Goal: Task Accomplishment & Management: Use online tool/utility

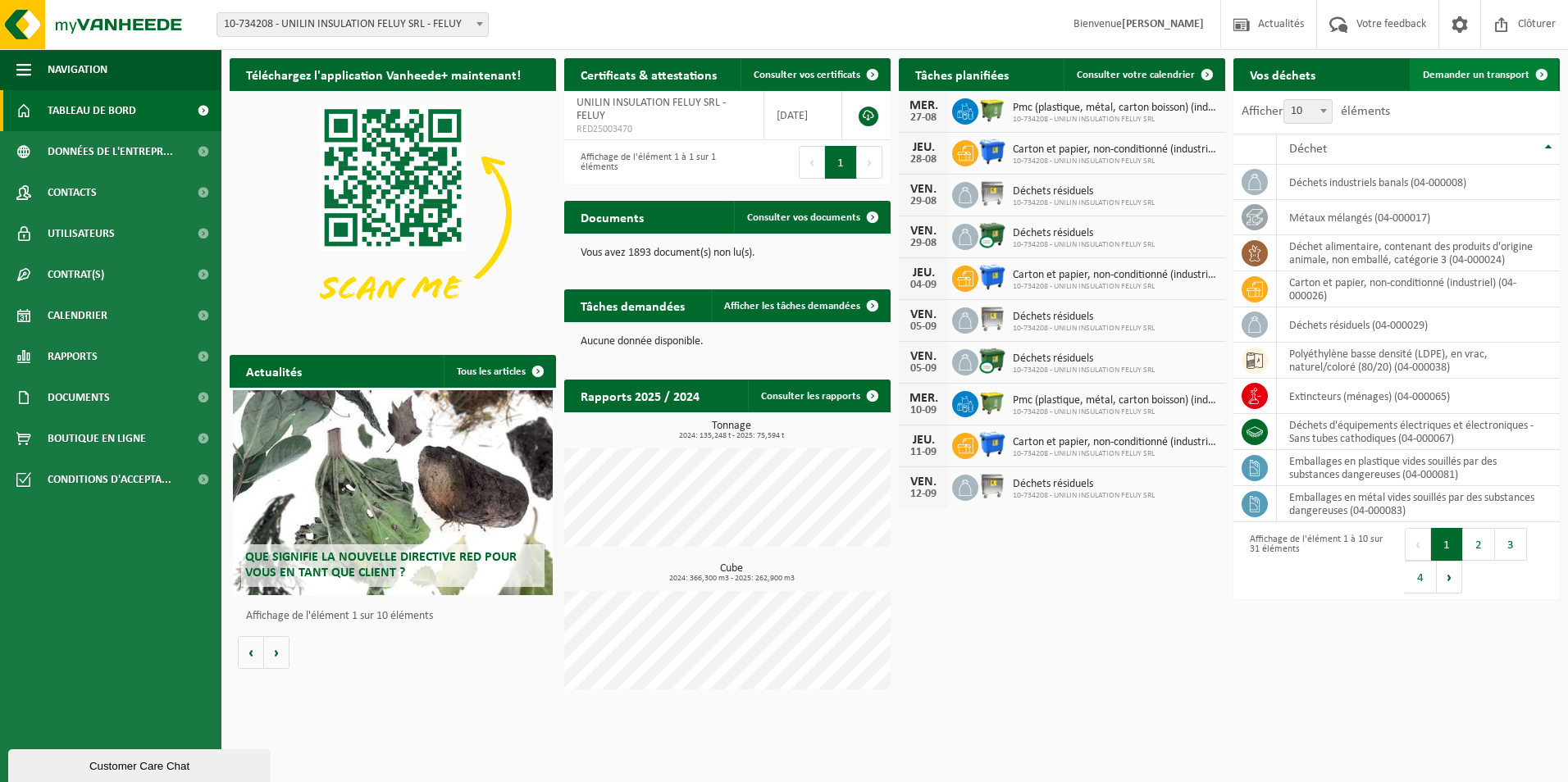
click at [1471, 82] on link "Demander un transport" at bounding box center [1484, 75] width 148 height 33
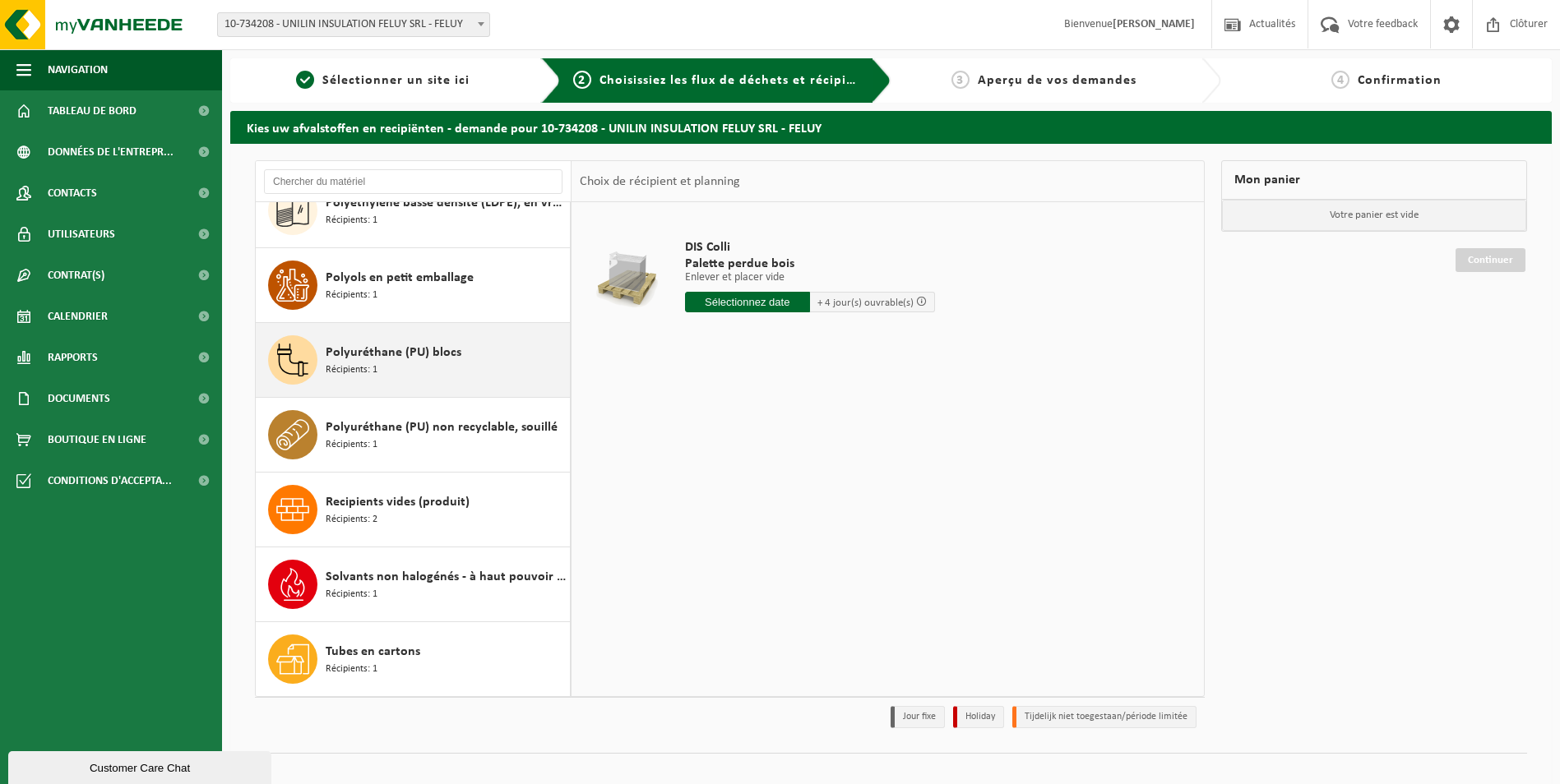
scroll to position [1667, 0]
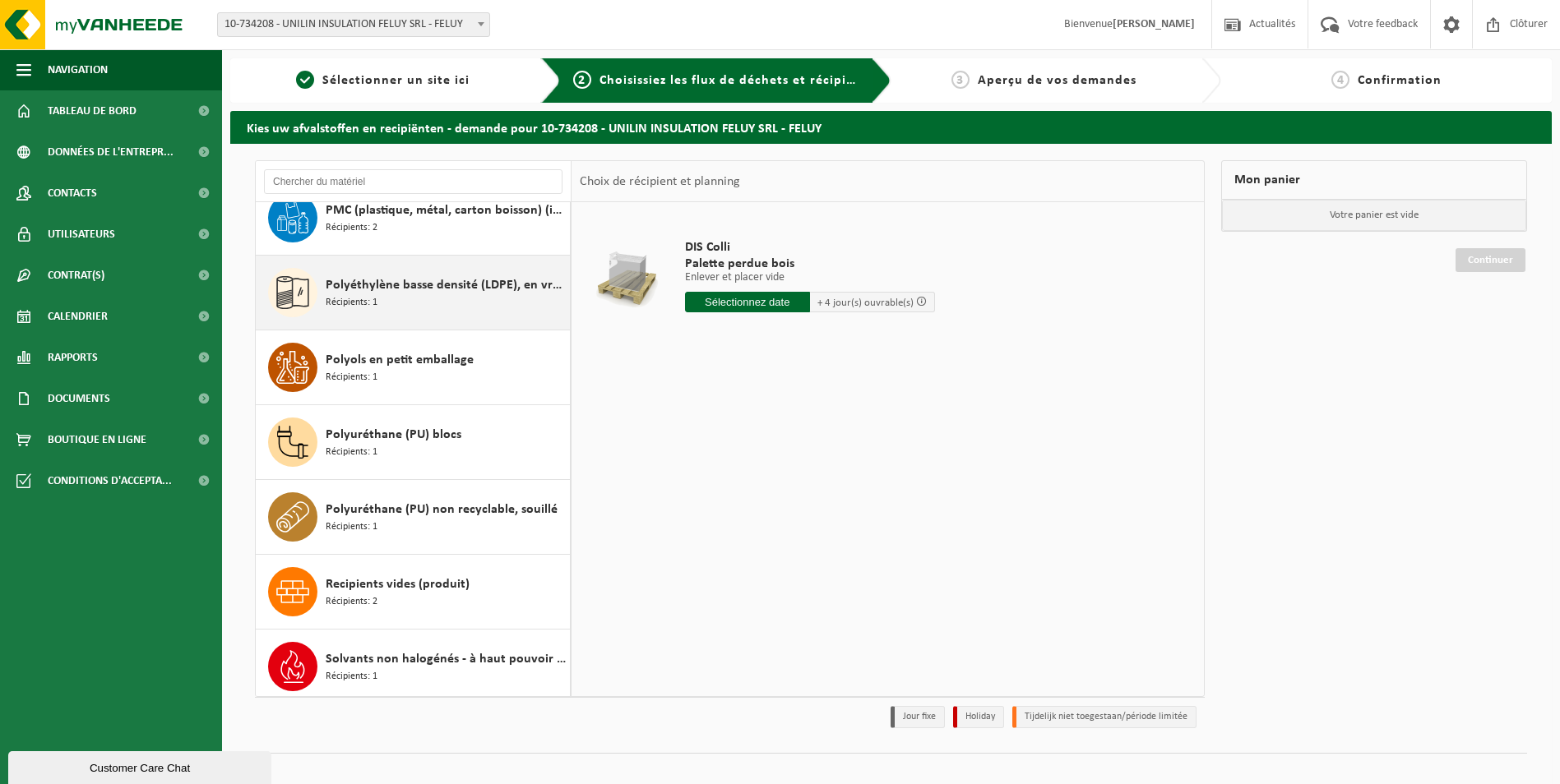
click at [415, 294] on span "Polyéthylène basse densité (LDPE), en vrac, naturel/coloré (80/20)" at bounding box center [445, 285] width 240 height 20
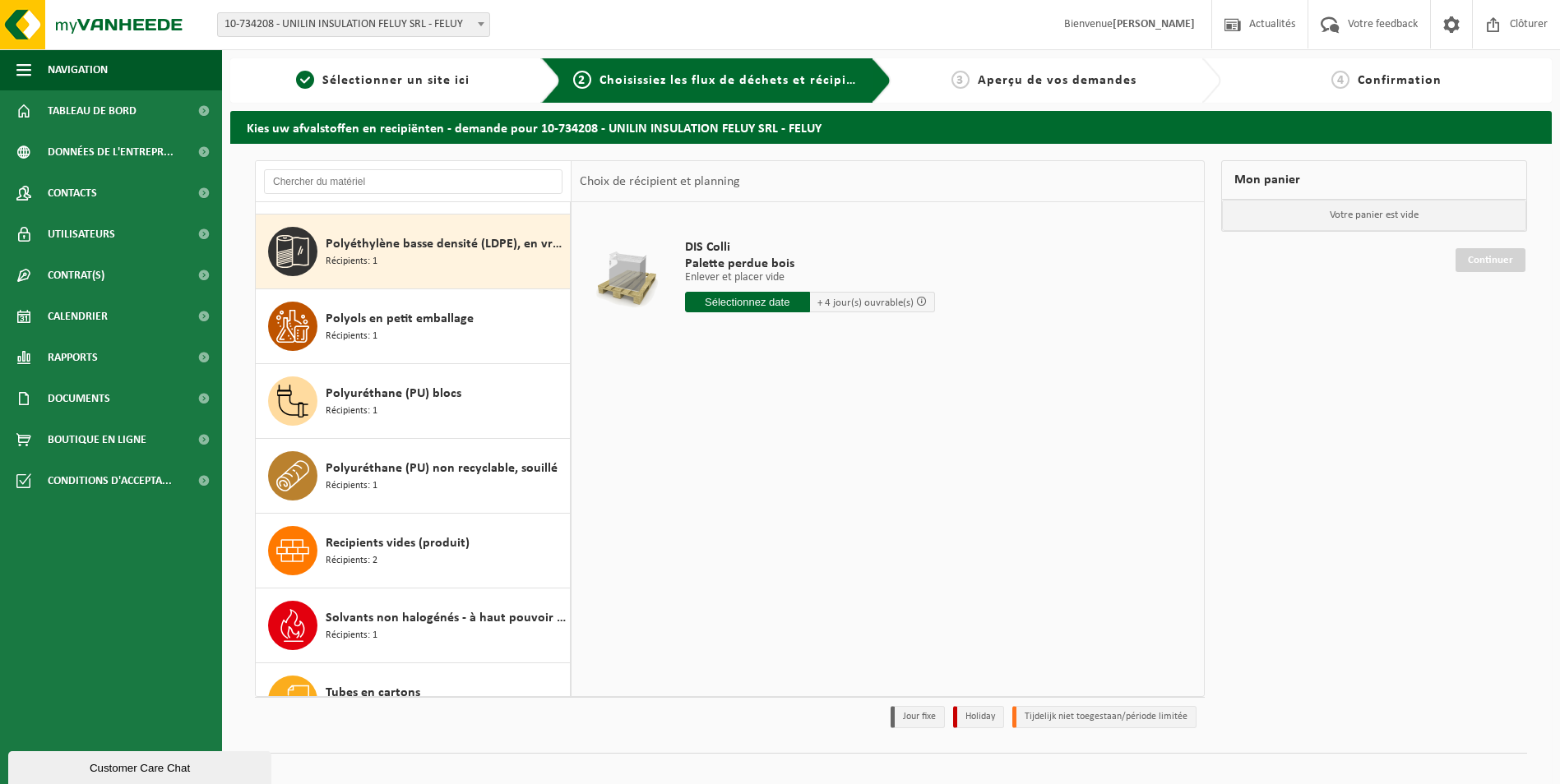
scroll to position [1720, 0]
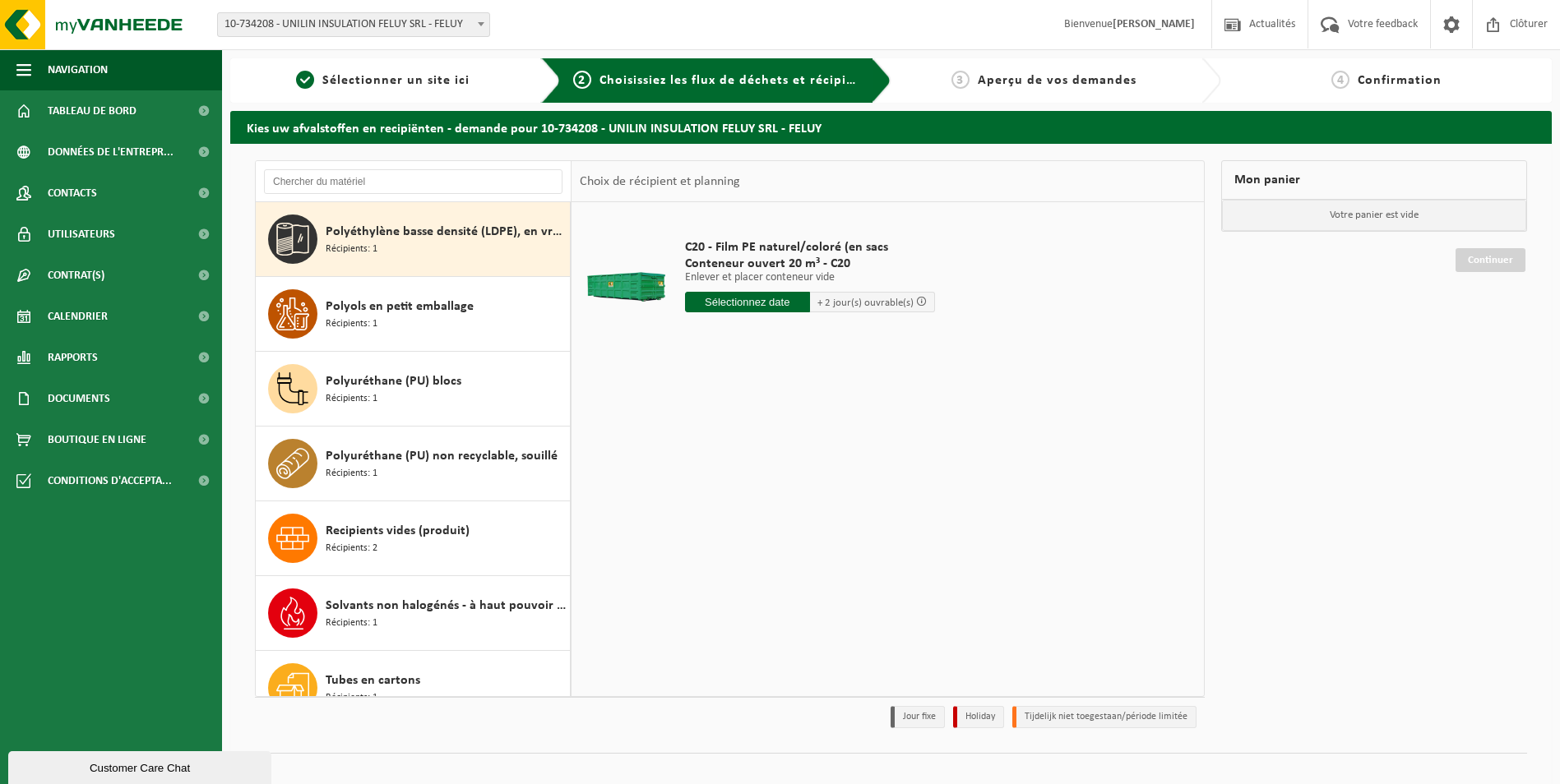
click at [751, 308] on input "text" at bounding box center [747, 302] width 125 height 21
click at [790, 505] on div "28" at bounding box center [786, 500] width 29 height 26
type input "à partir de [DATE]"
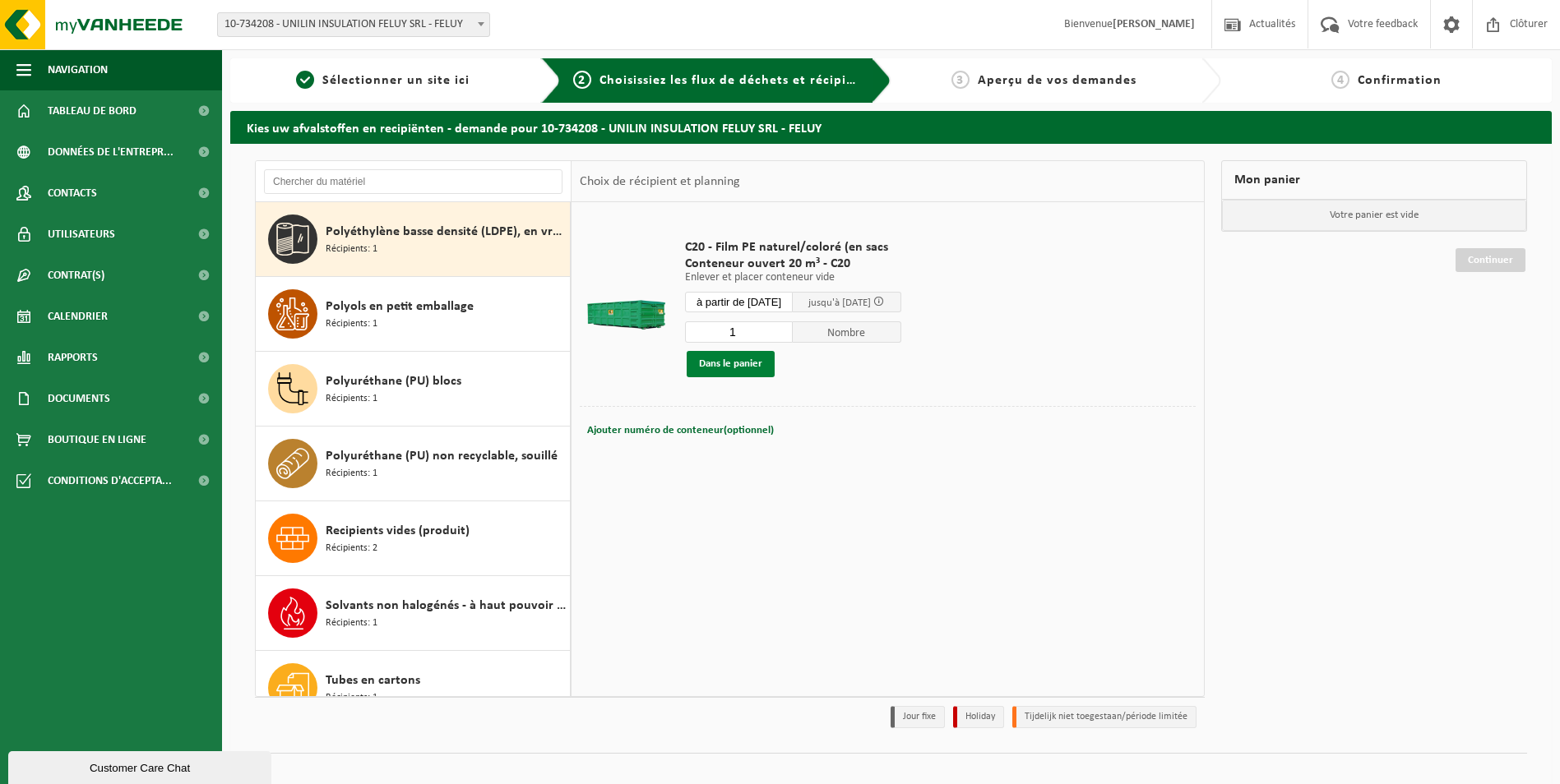
click at [712, 369] on button "Dans le panier" at bounding box center [730, 364] width 88 height 26
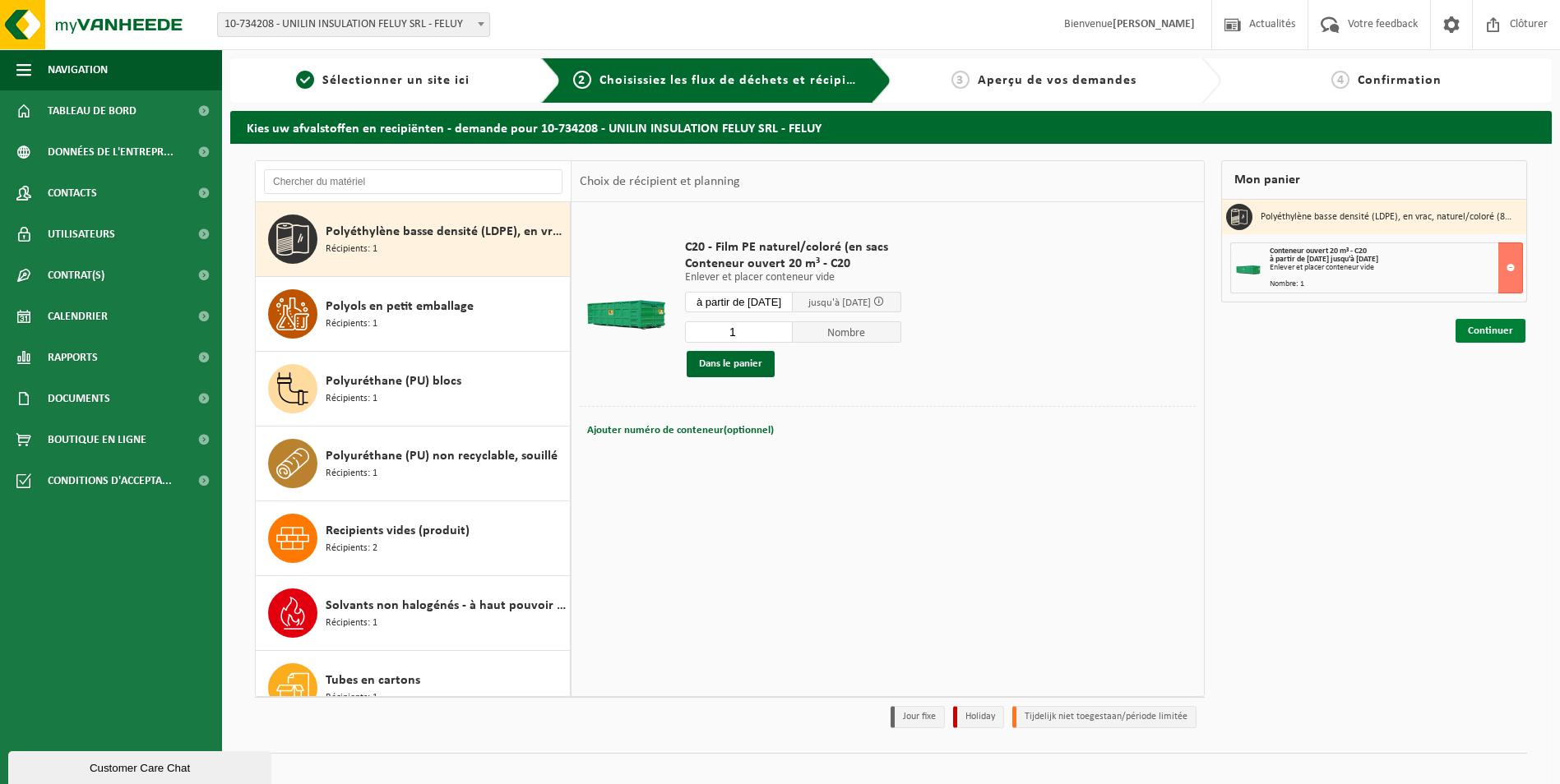
click at [1488, 338] on link "Continuer" at bounding box center [1490, 330] width 70 height 24
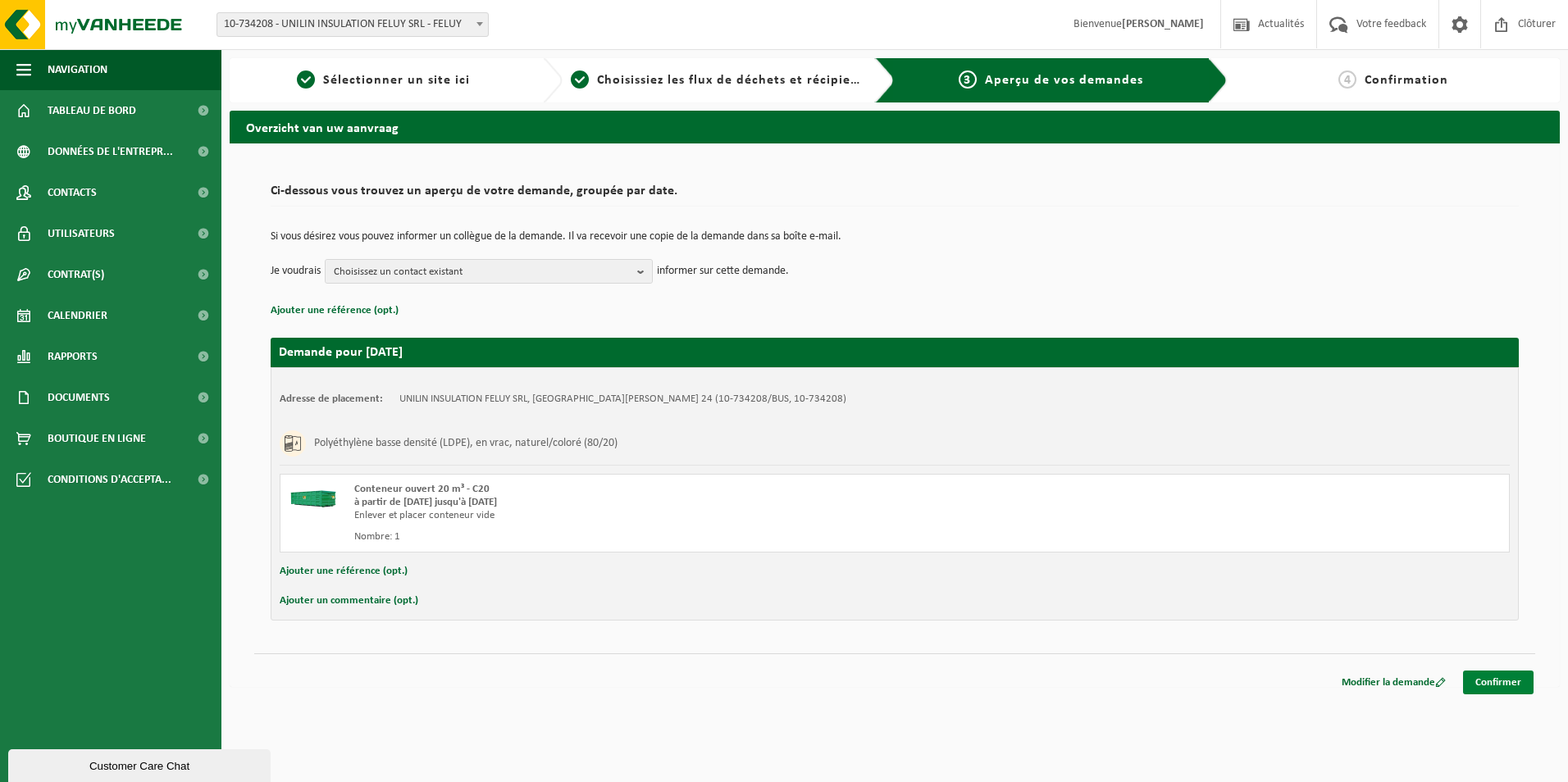
click at [1505, 678] on link "Confirmer" at bounding box center [1498, 682] width 71 height 24
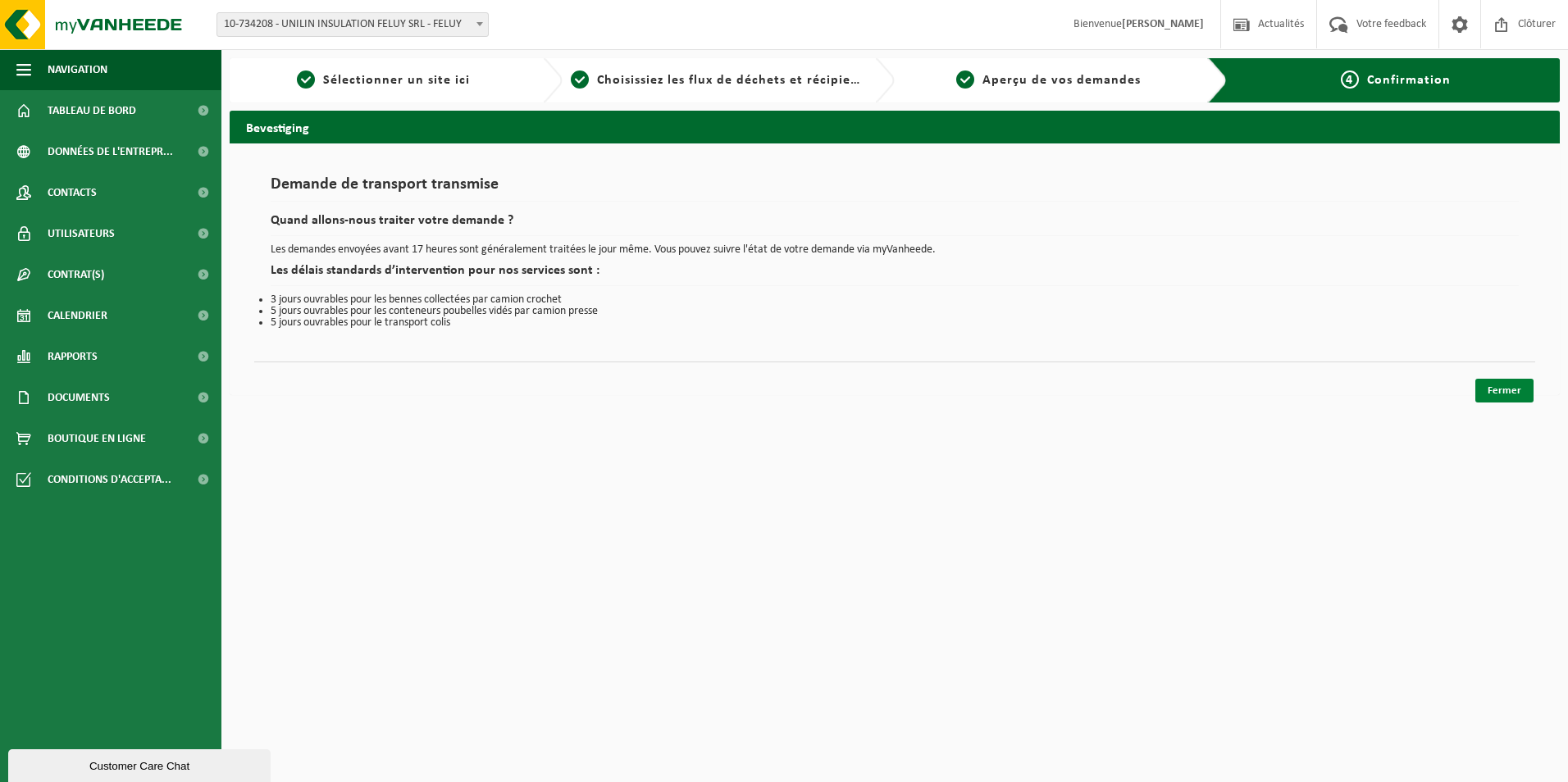
click at [1518, 394] on link "Fermer" at bounding box center [1504, 390] width 58 height 24
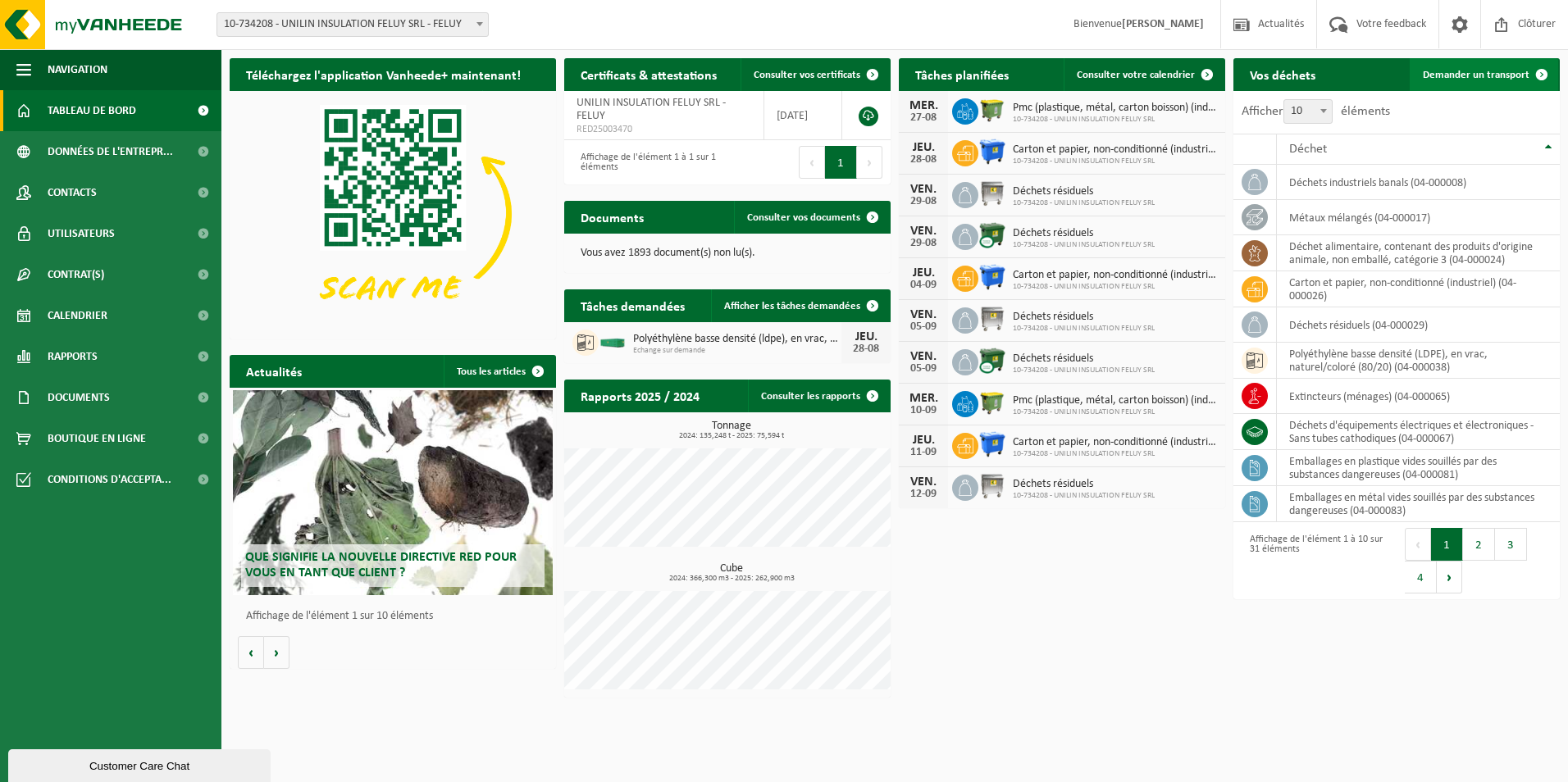
click at [1482, 79] on span "Demander un transport" at bounding box center [1476, 75] width 106 height 10
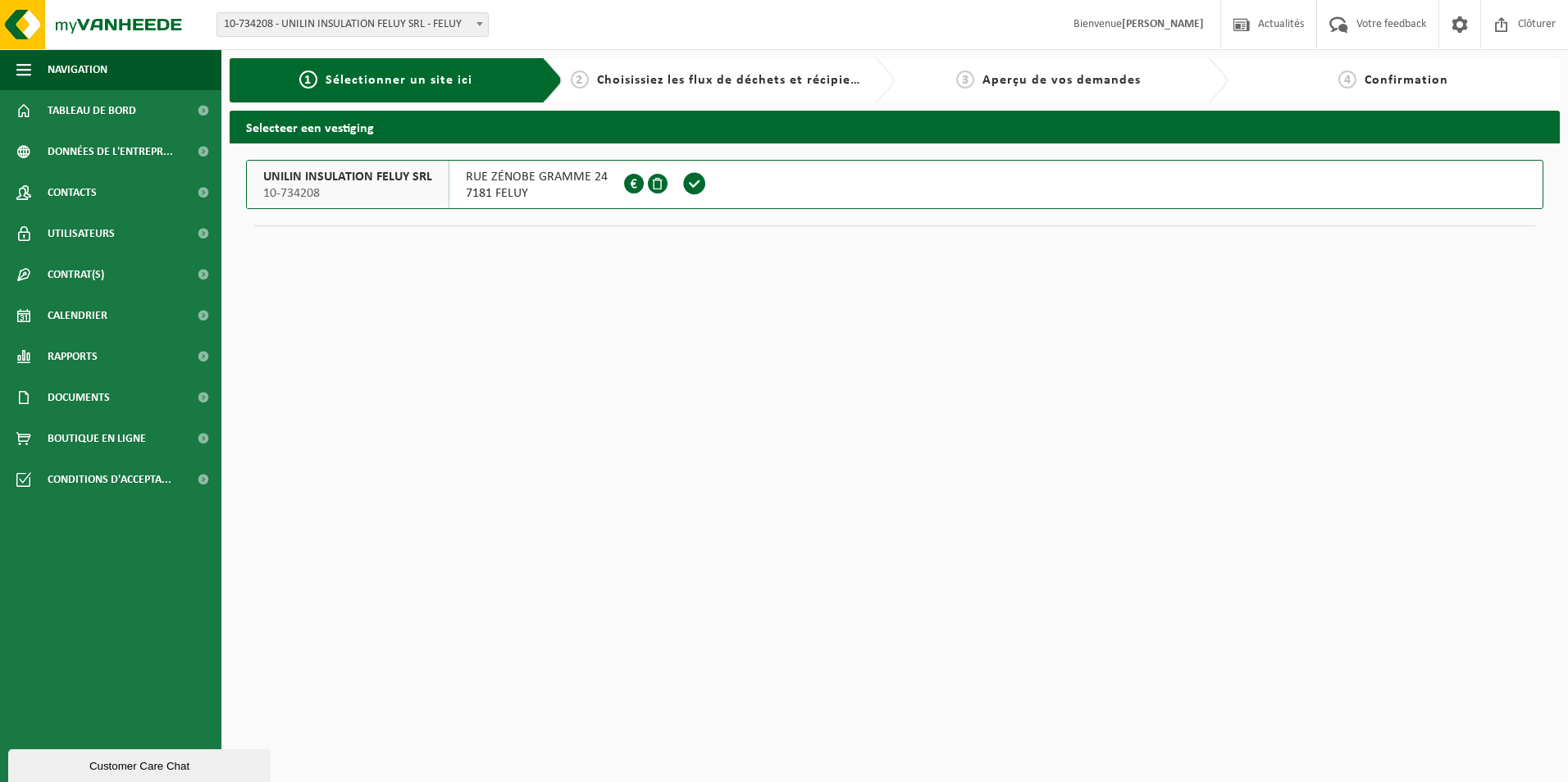
click at [695, 181] on span at bounding box center [694, 184] width 24 height 24
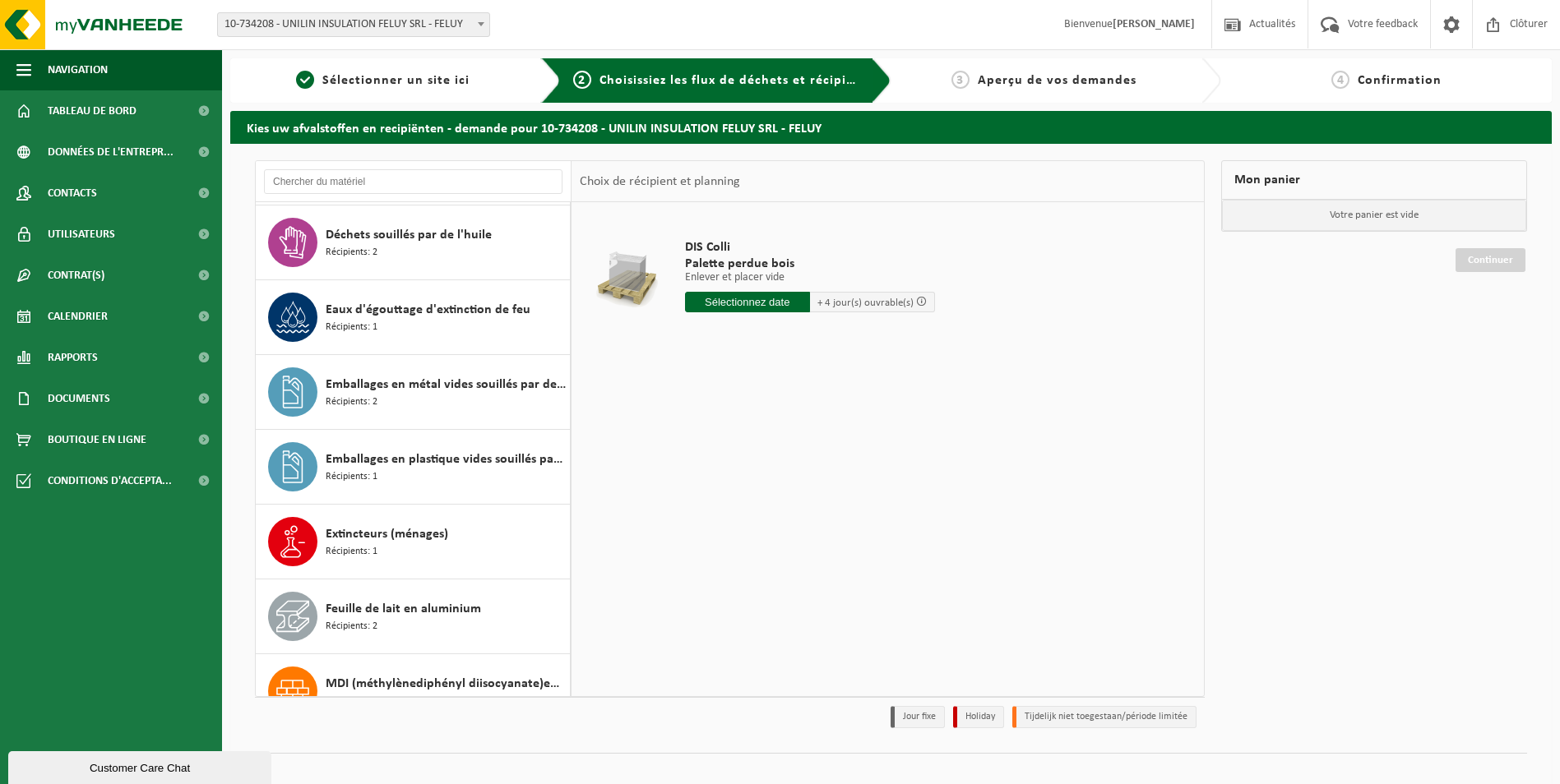
scroll to position [1069, 0]
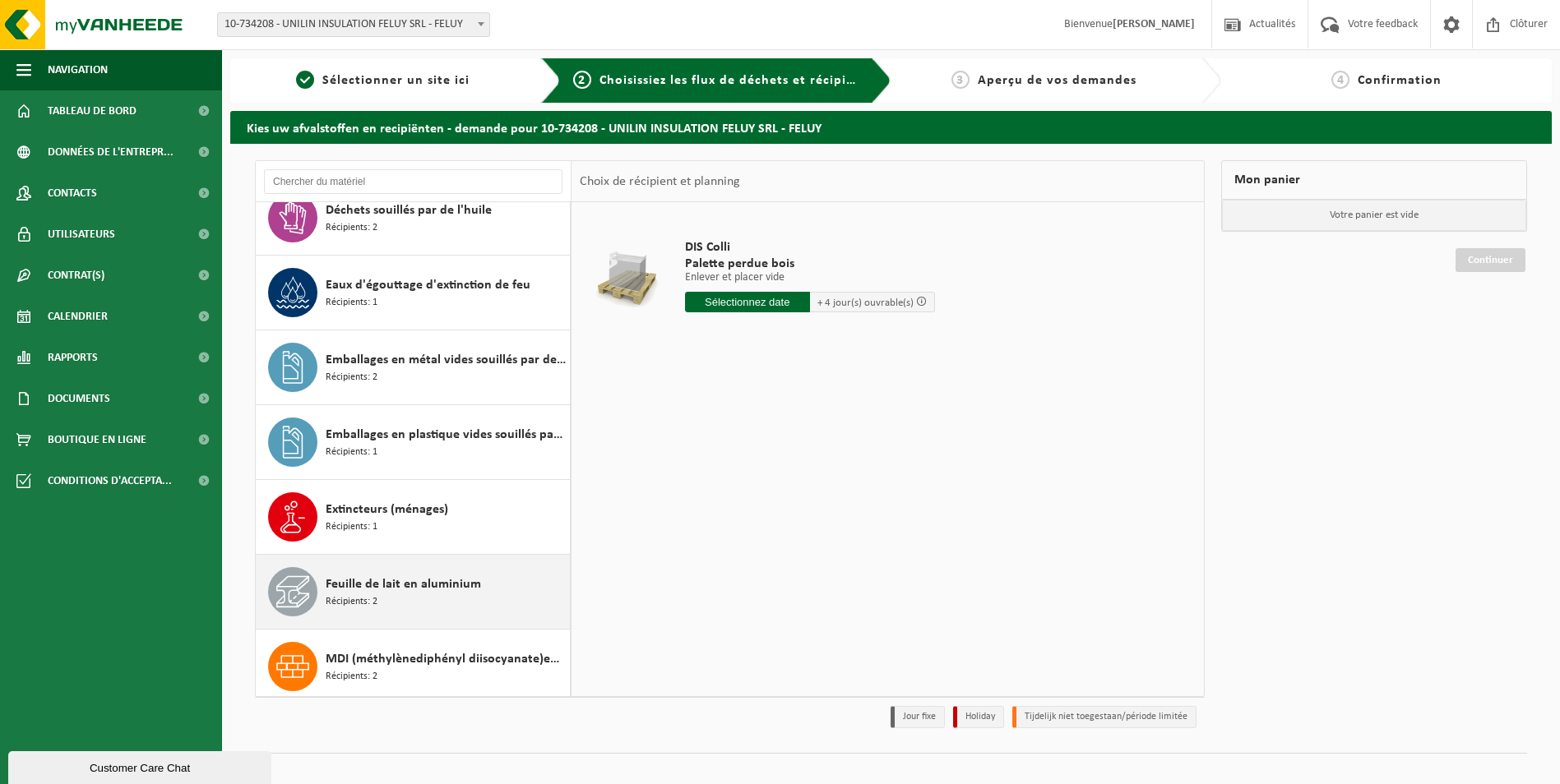
click at [473, 573] on div "Feuille de lait en aluminium Récipients: 2" at bounding box center [445, 592] width 240 height 49
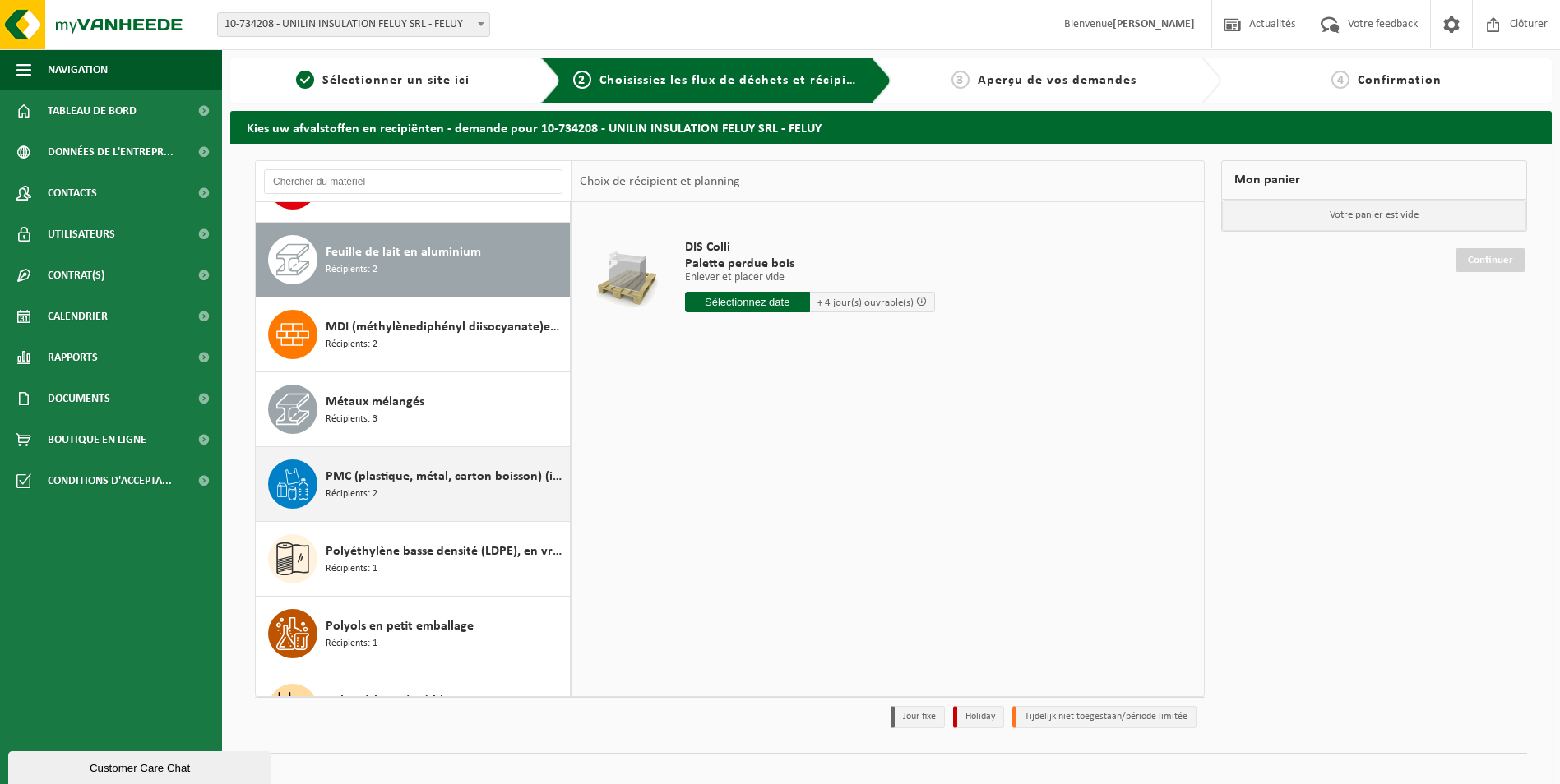
scroll to position [1421, 0]
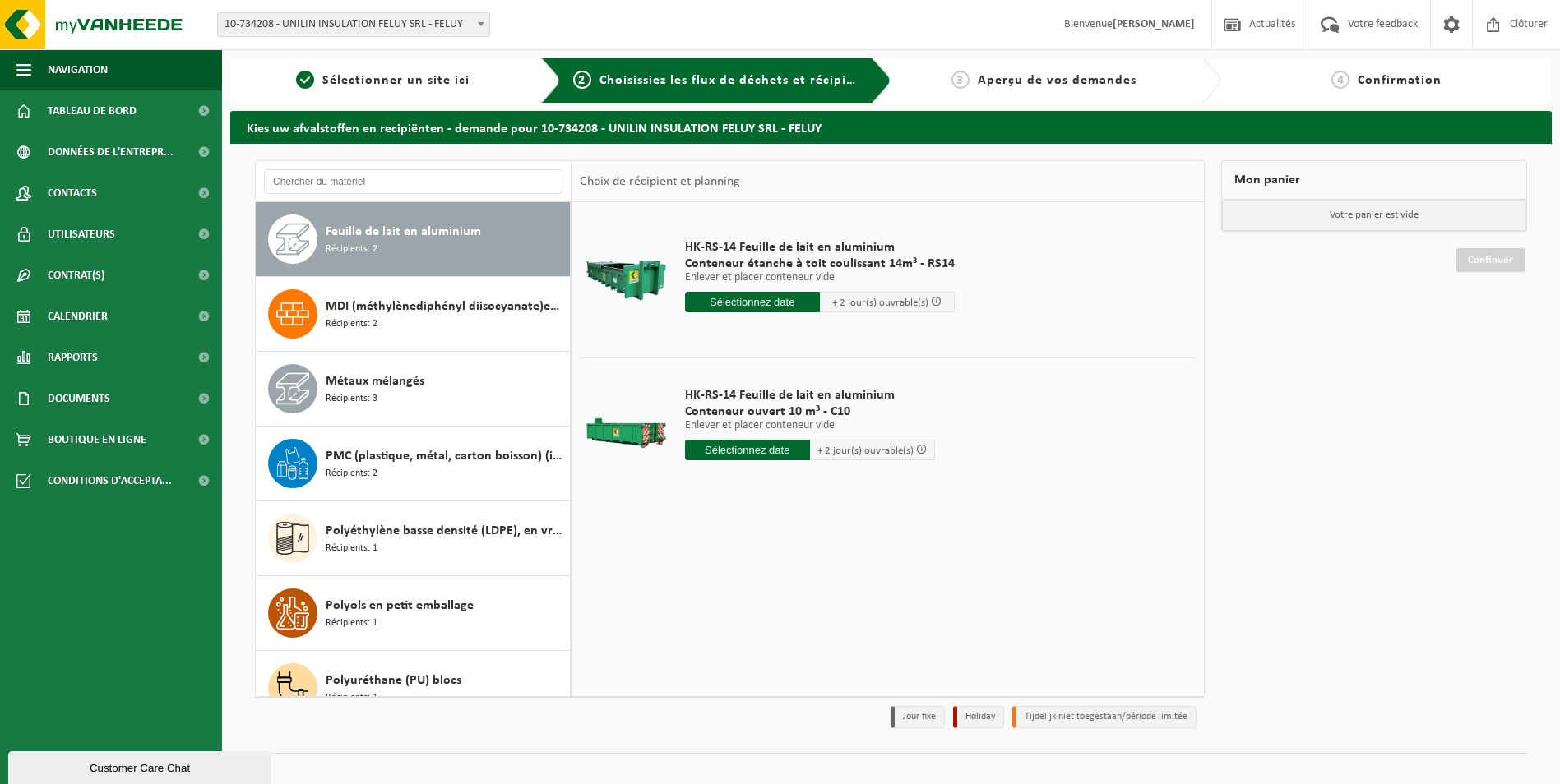
click at [754, 304] on input "text" at bounding box center [752, 302] width 135 height 21
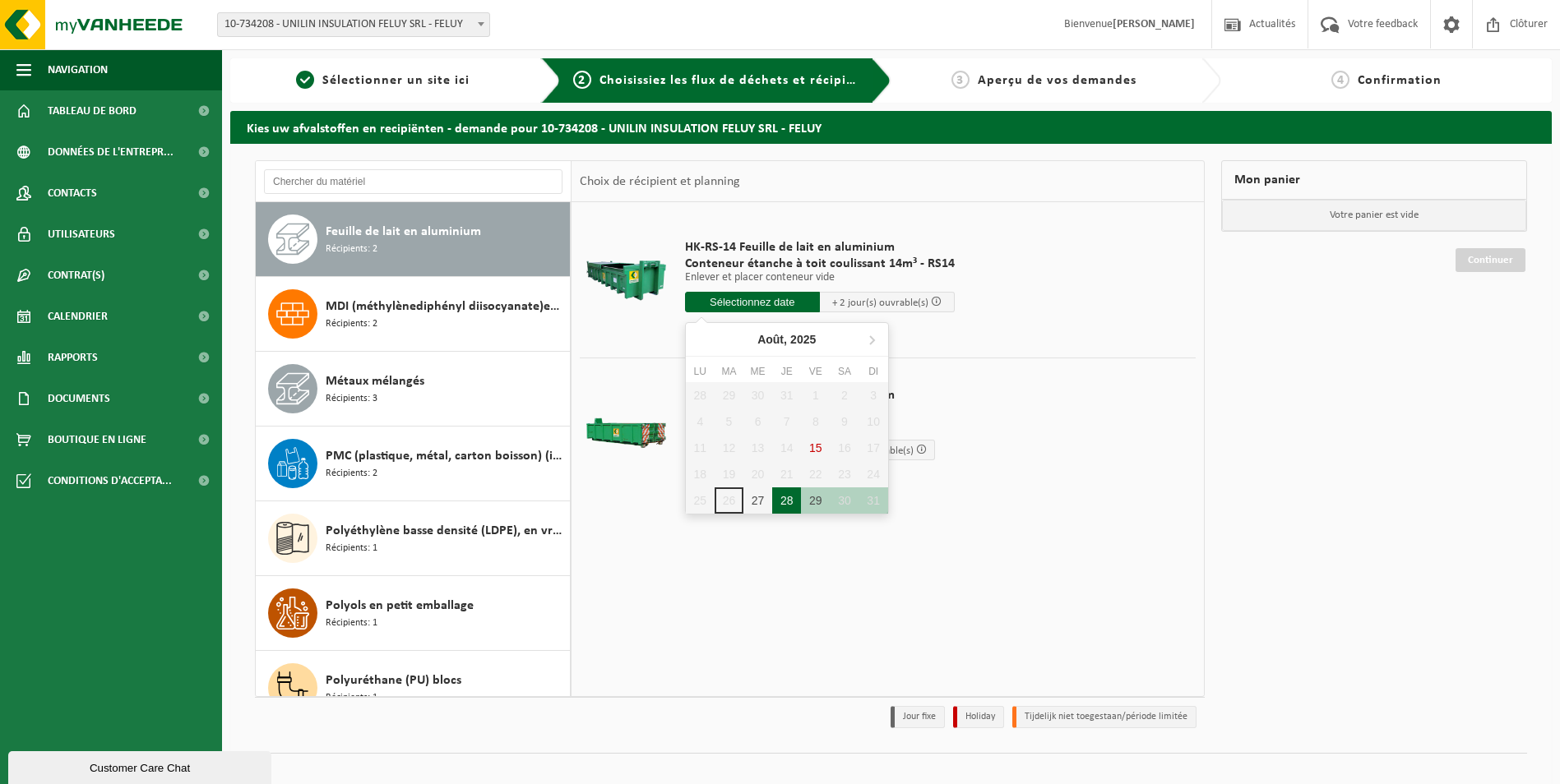
click at [795, 501] on div "28" at bounding box center [786, 500] width 29 height 26
type input "à partir de 2025-08-28"
type input "2025-08-28"
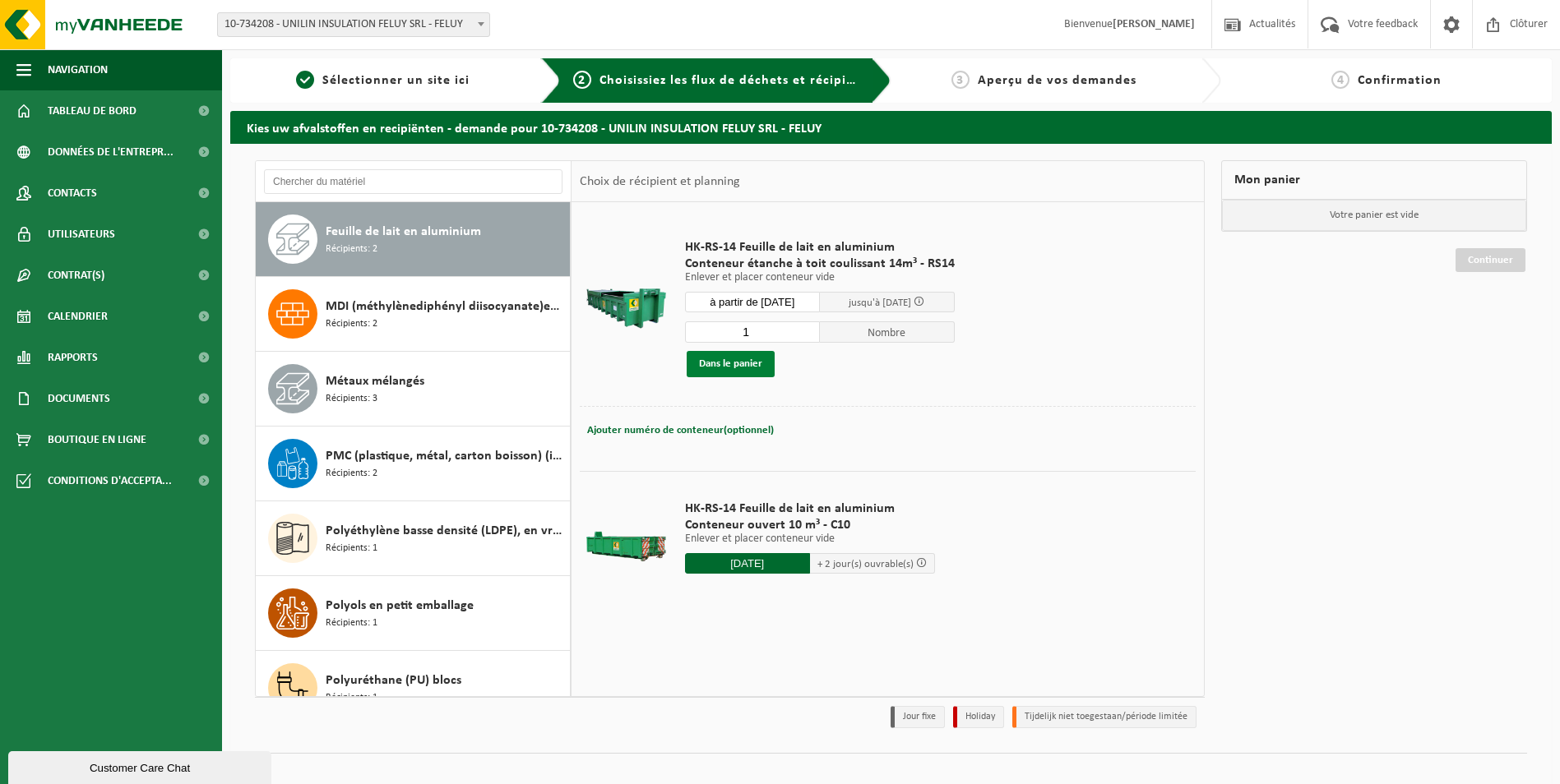
click at [736, 369] on button "Dans le panier" at bounding box center [730, 364] width 88 height 26
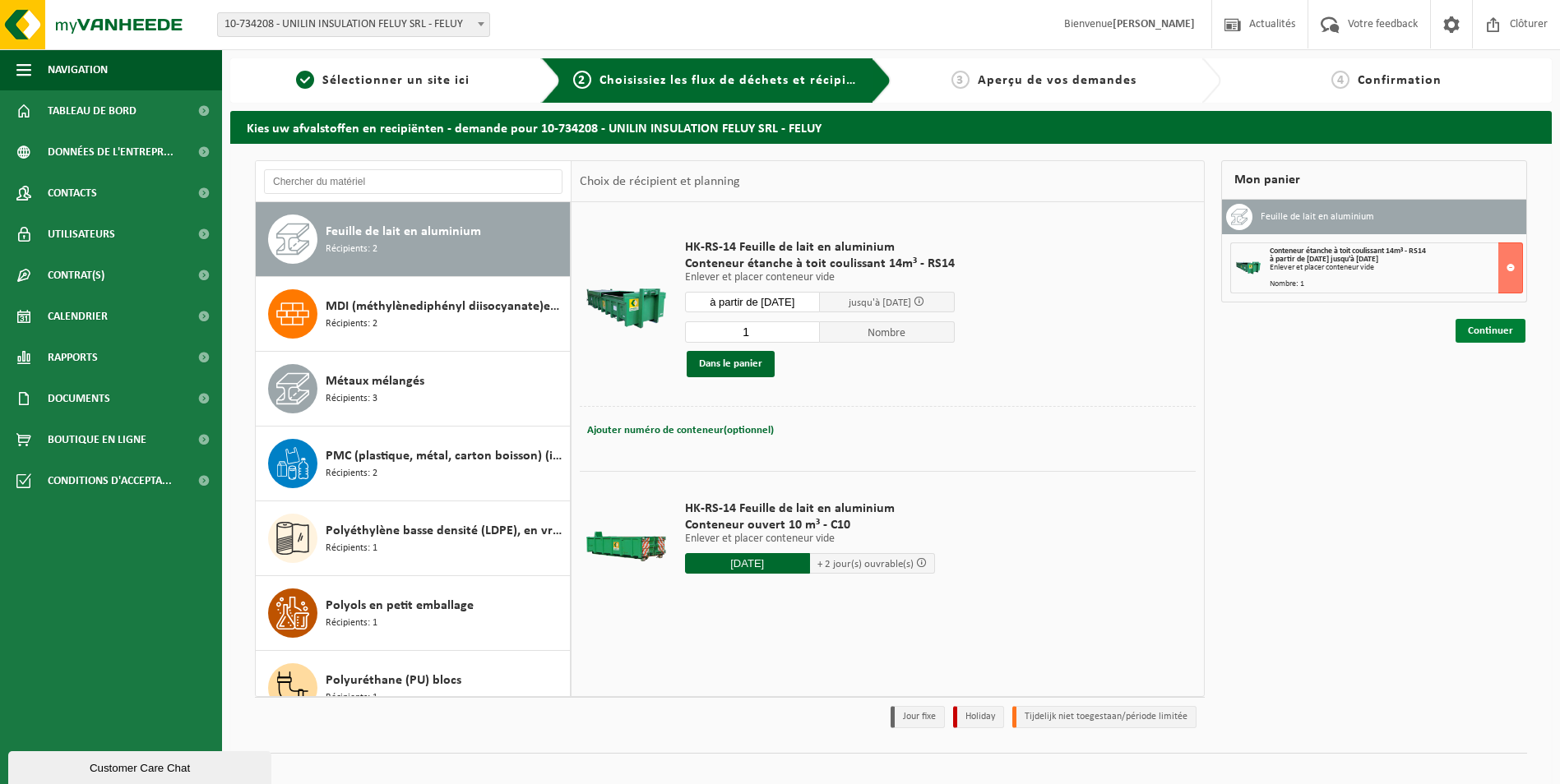
click at [1506, 337] on link "Continuer" at bounding box center [1490, 330] width 70 height 24
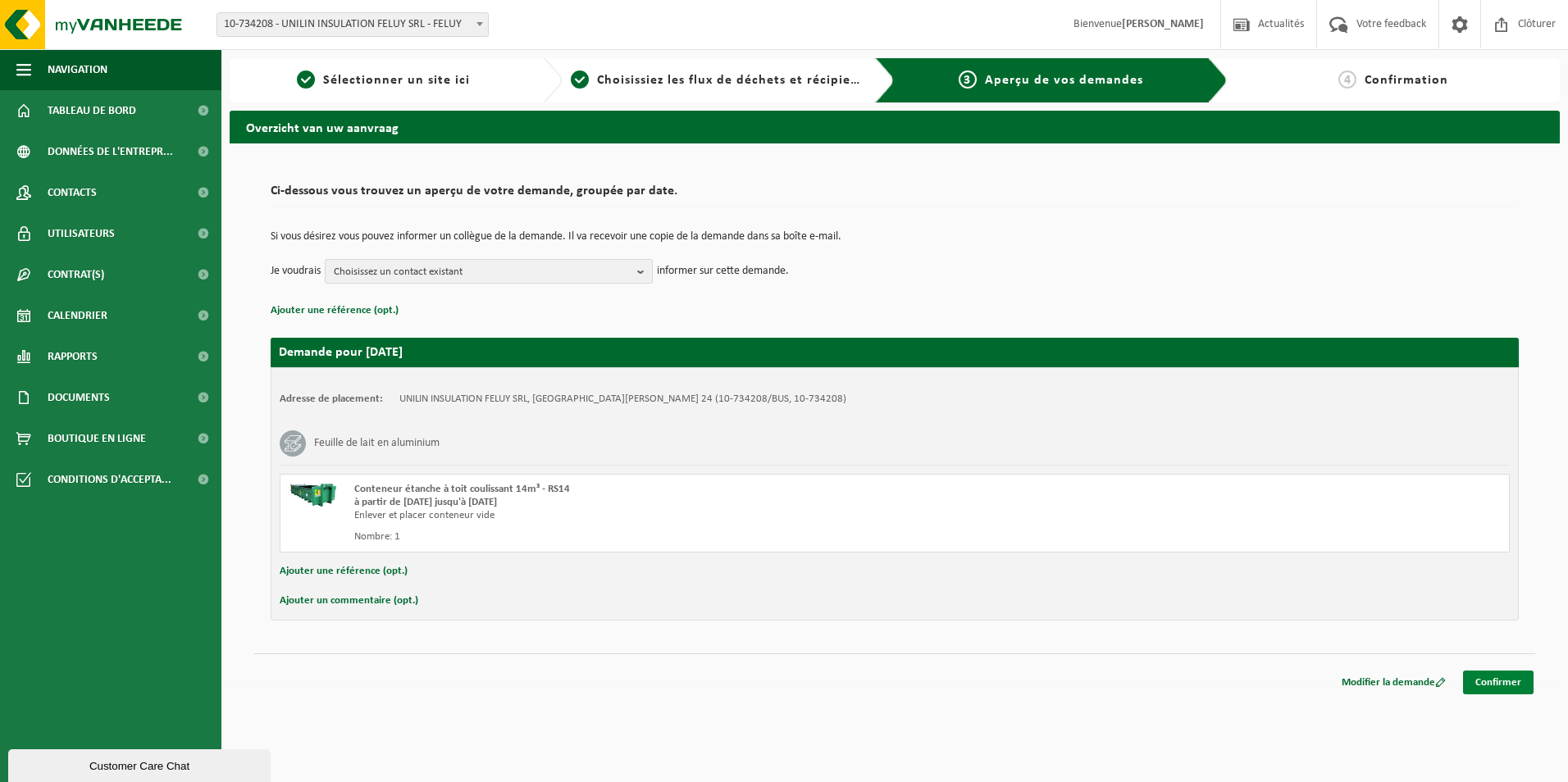
click at [1517, 690] on link "Confirmer" at bounding box center [1498, 682] width 71 height 24
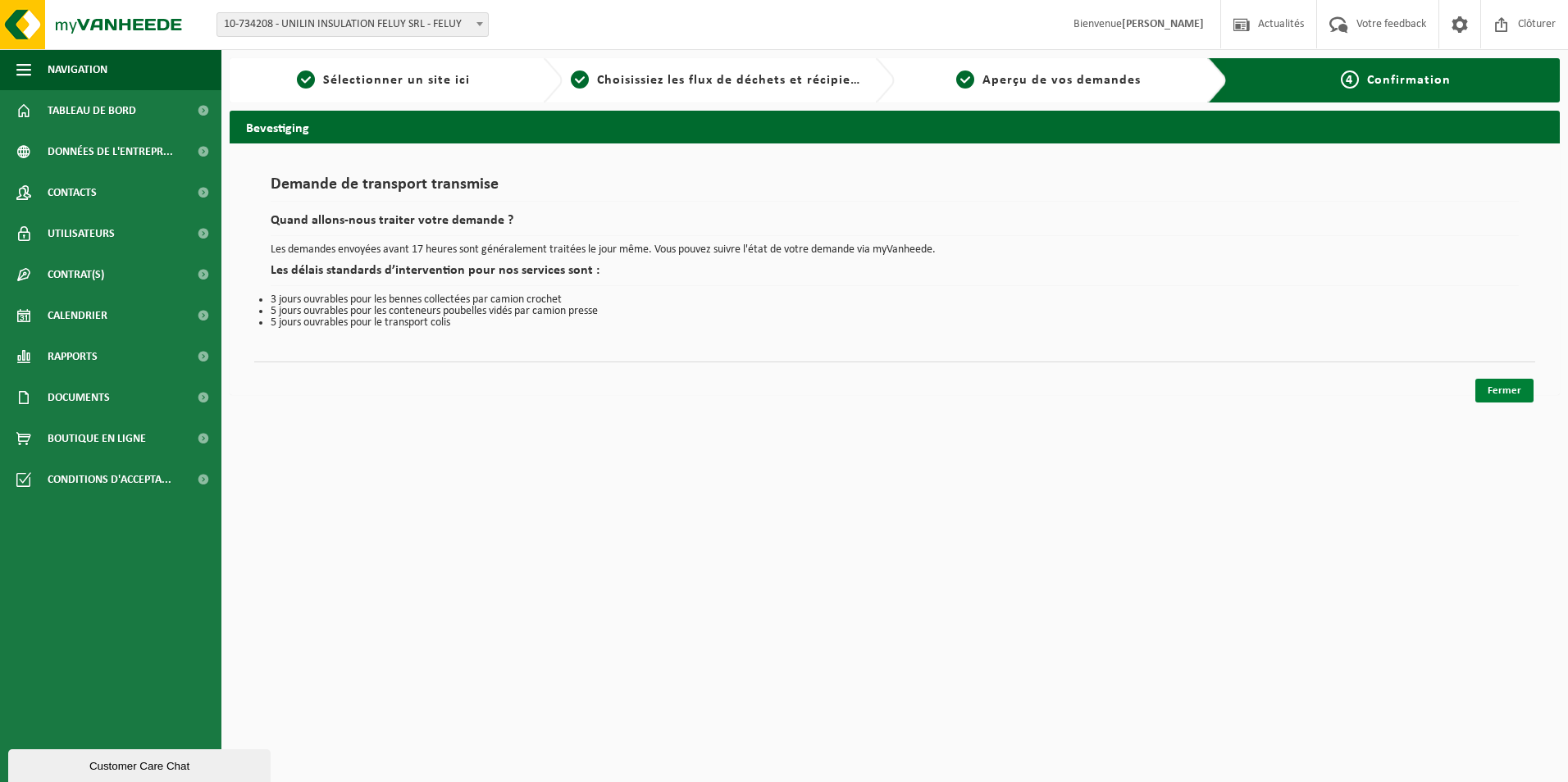
click at [1514, 398] on link "Fermer" at bounding box center [1504, 390] width 58 height 24
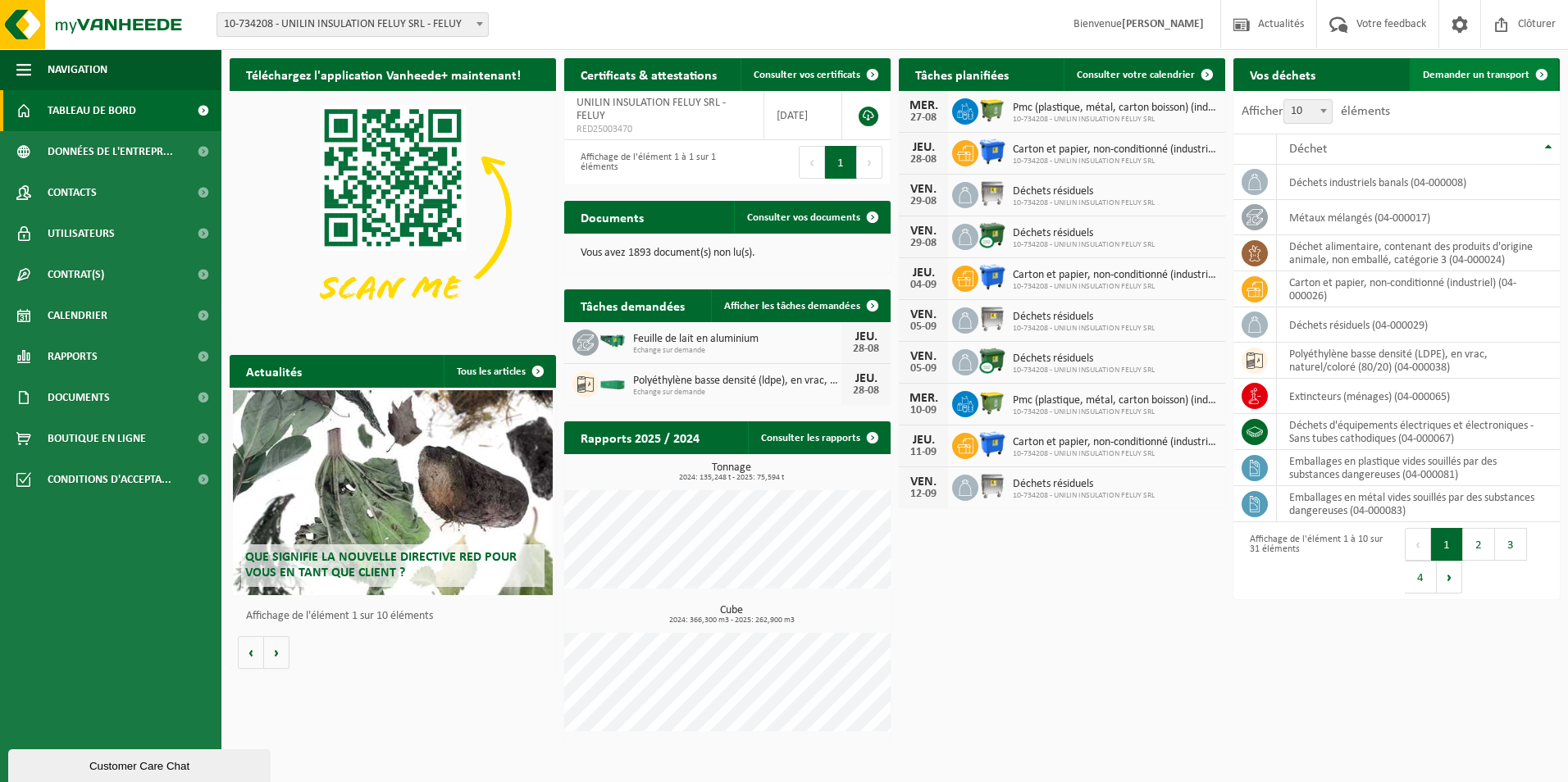
click at [1490, 79] on span "Demander un transport" at bounding box center [1476, 75] width 106 height 10
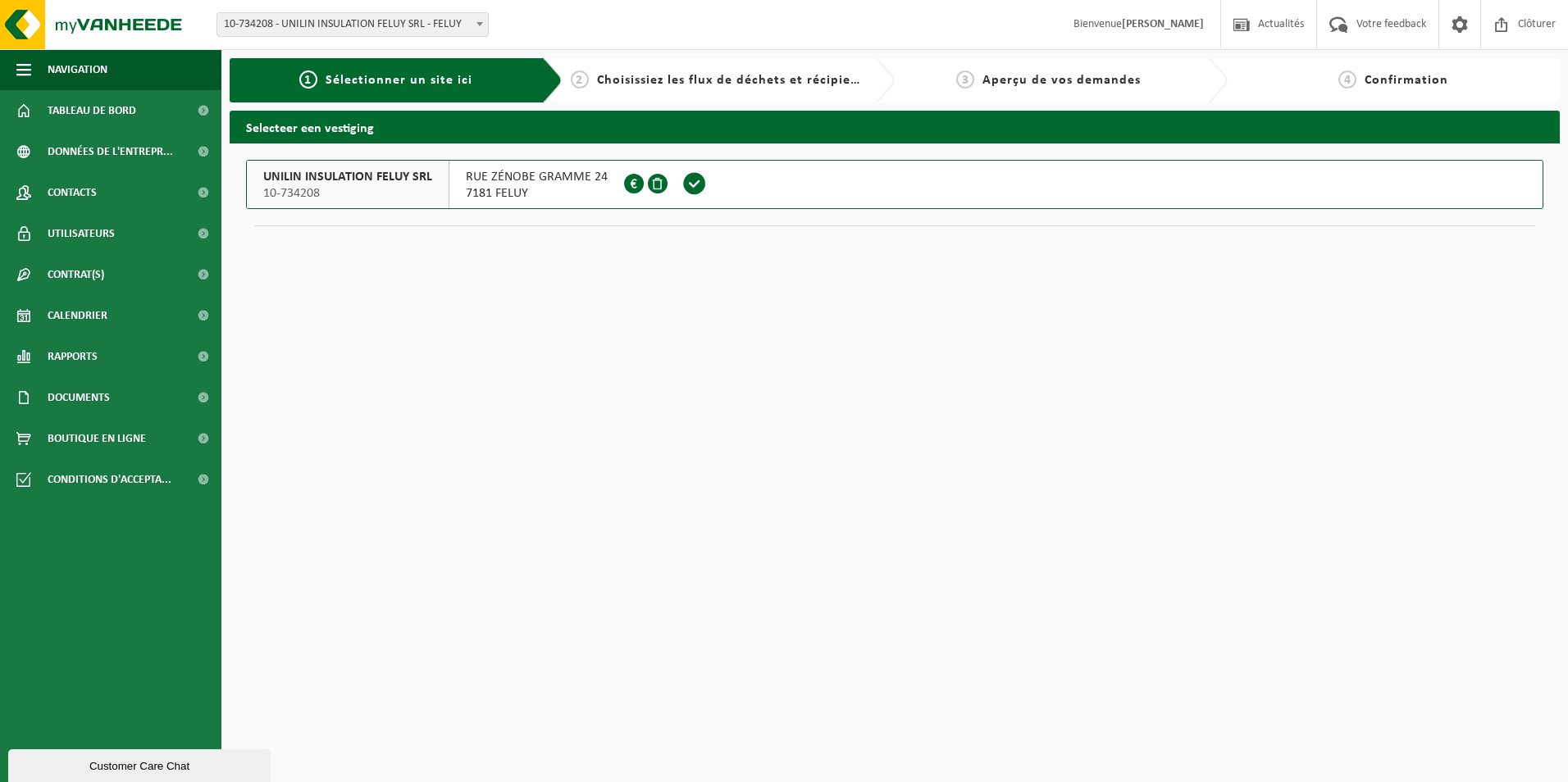
click at [695, 186] on span at bounding box center [694, 184] width 24 height 24
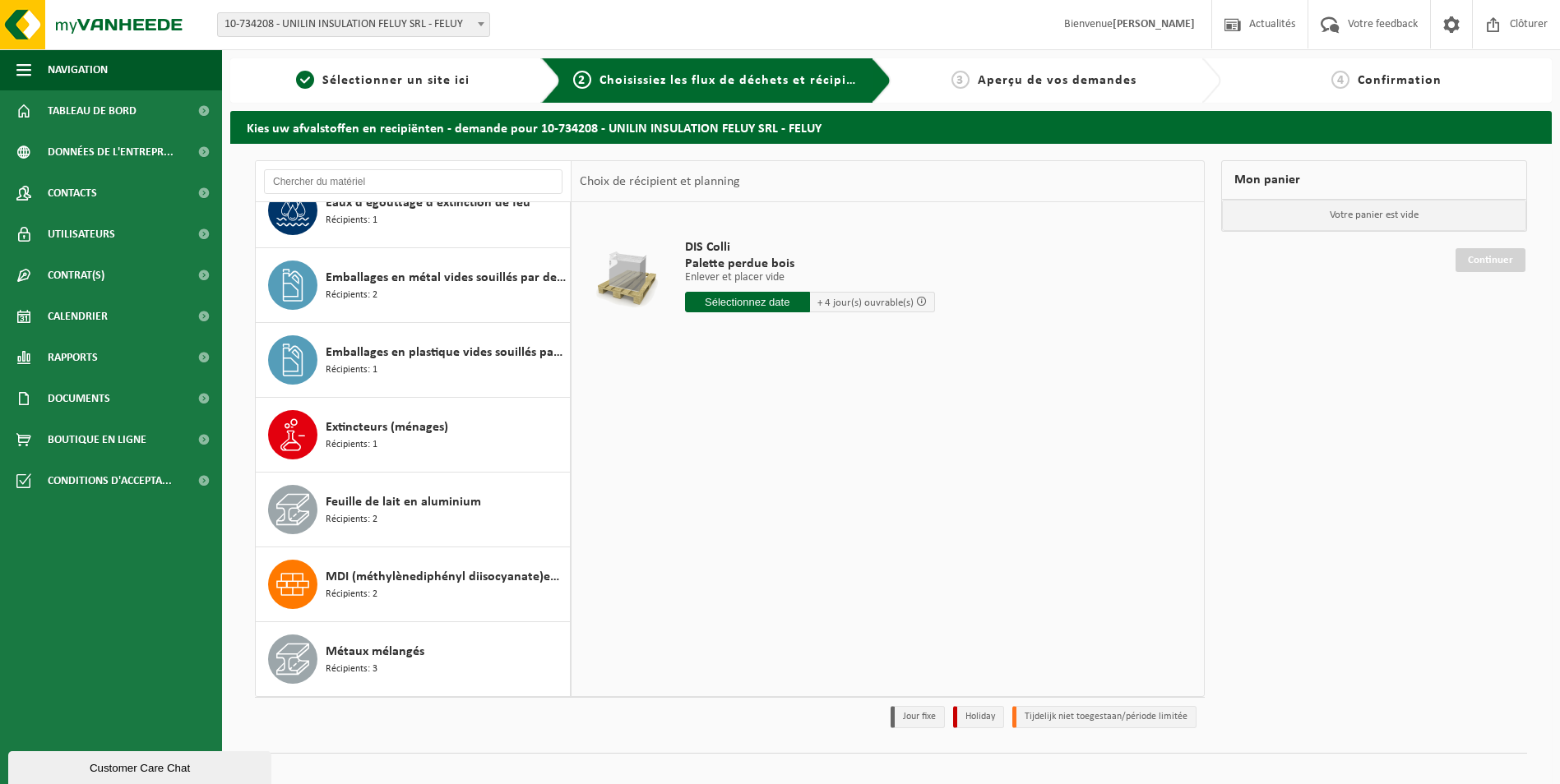
scroll to position [1233, 0]
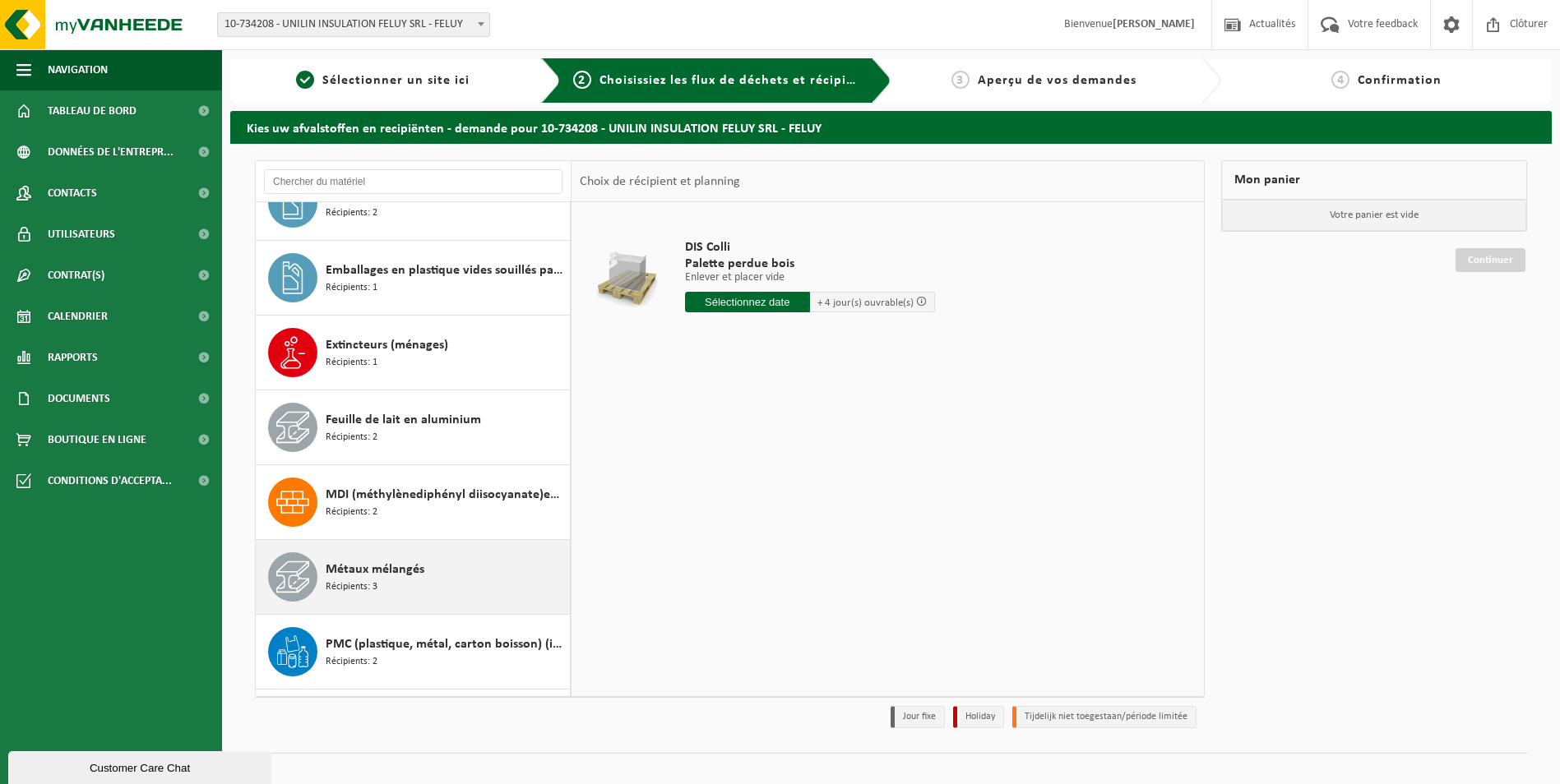
click at [403, 579] on span "Métaux mélangés" at bounding box center [375, 569] width 99 height 20
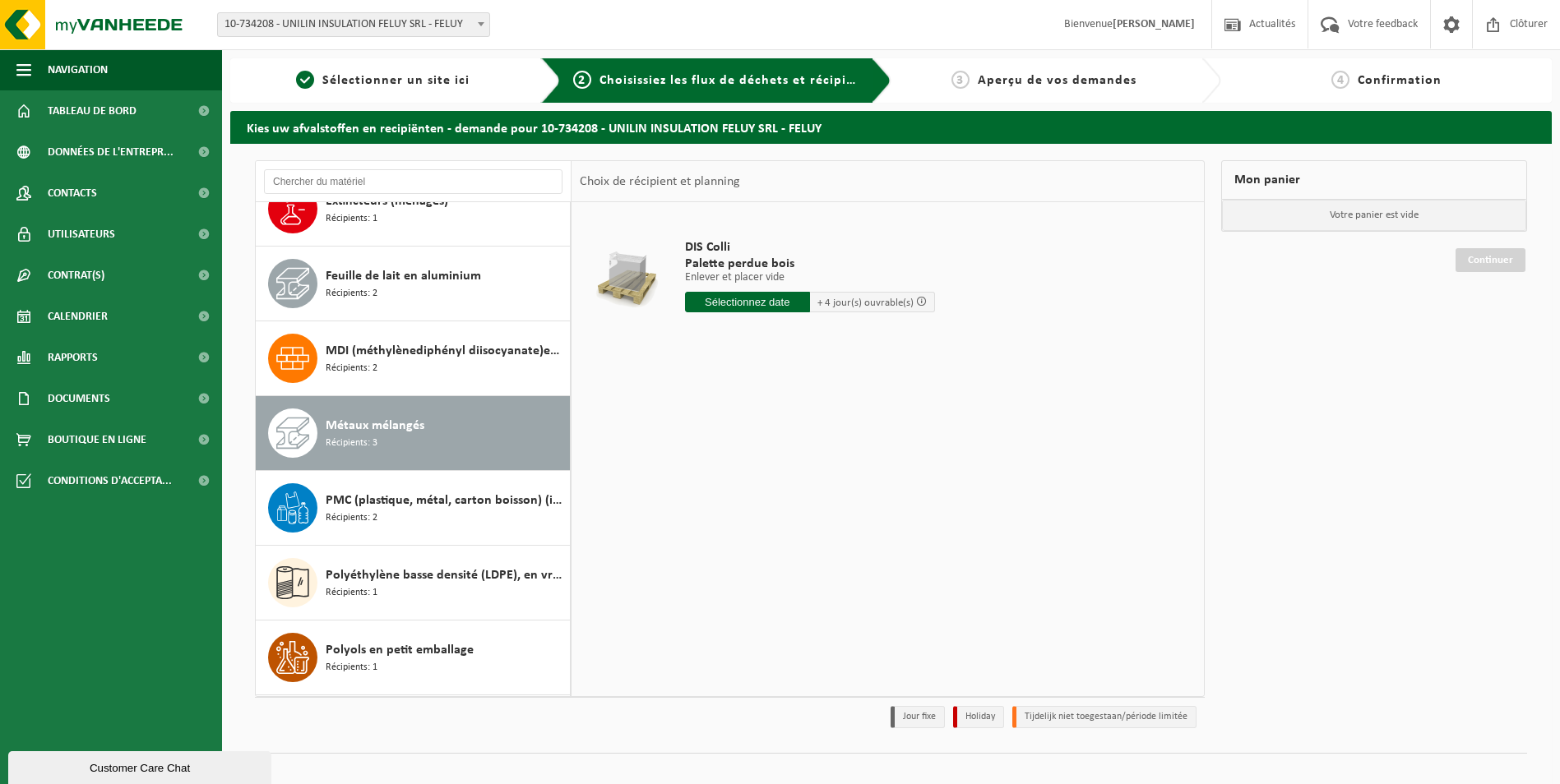
scroll to position [1571, 0]
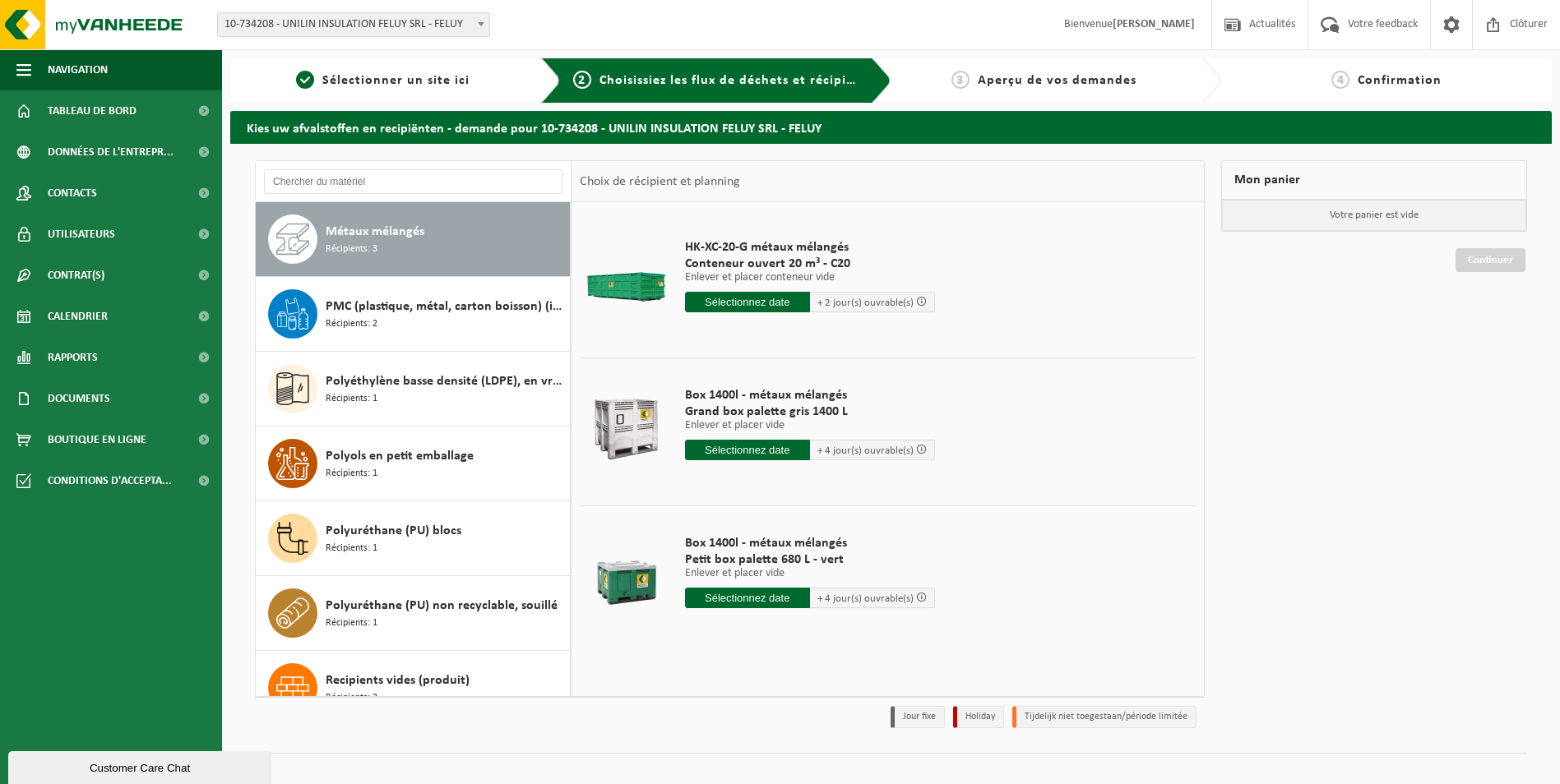
click at [751, 312] on input "text" at bounding box center [747, 302] width 125 height 21
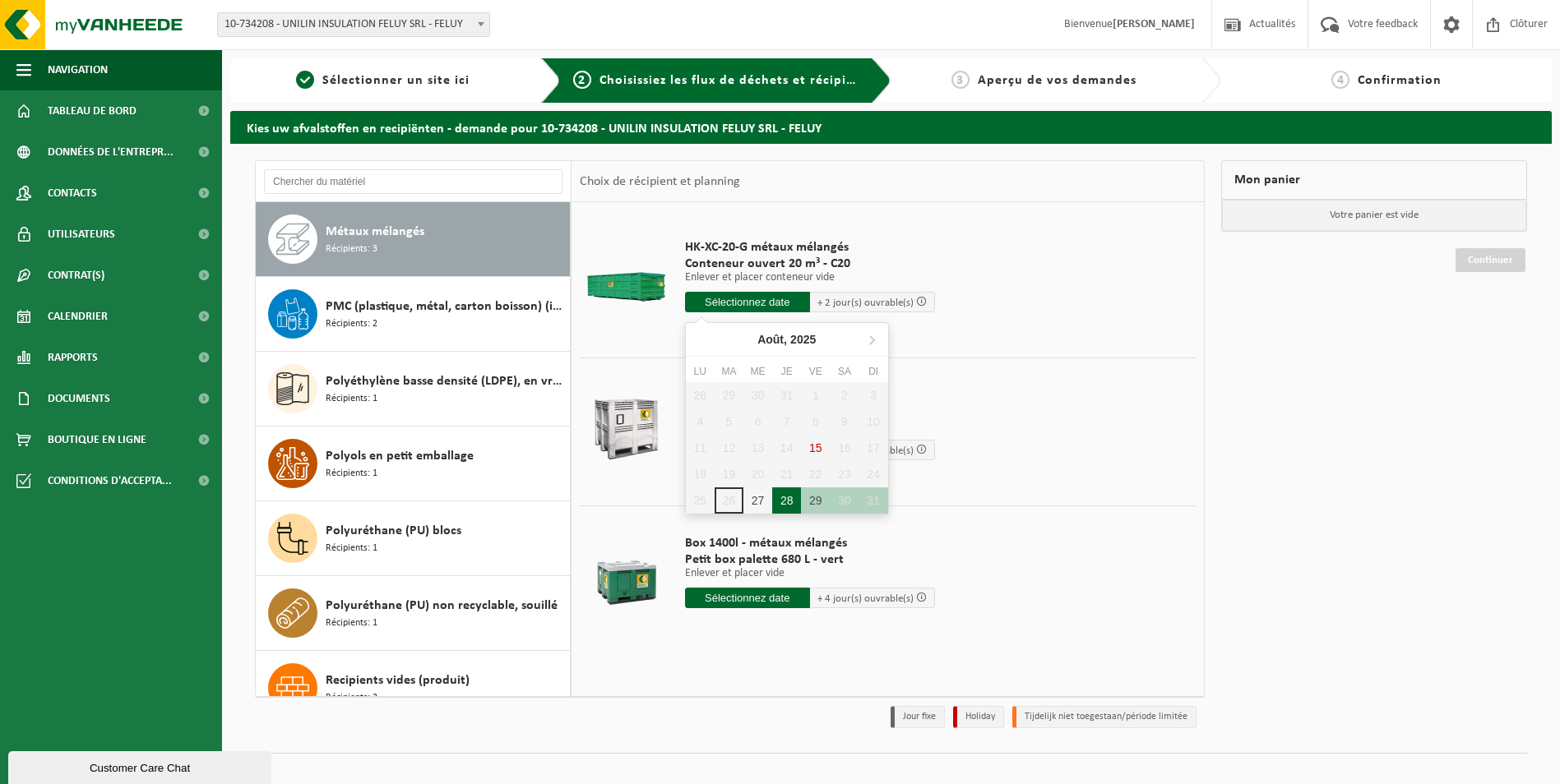
click at [793, 503] on div "28" at bounding box center [786, 500] width 29 height 26
type input "à partir de 2025-08-28"
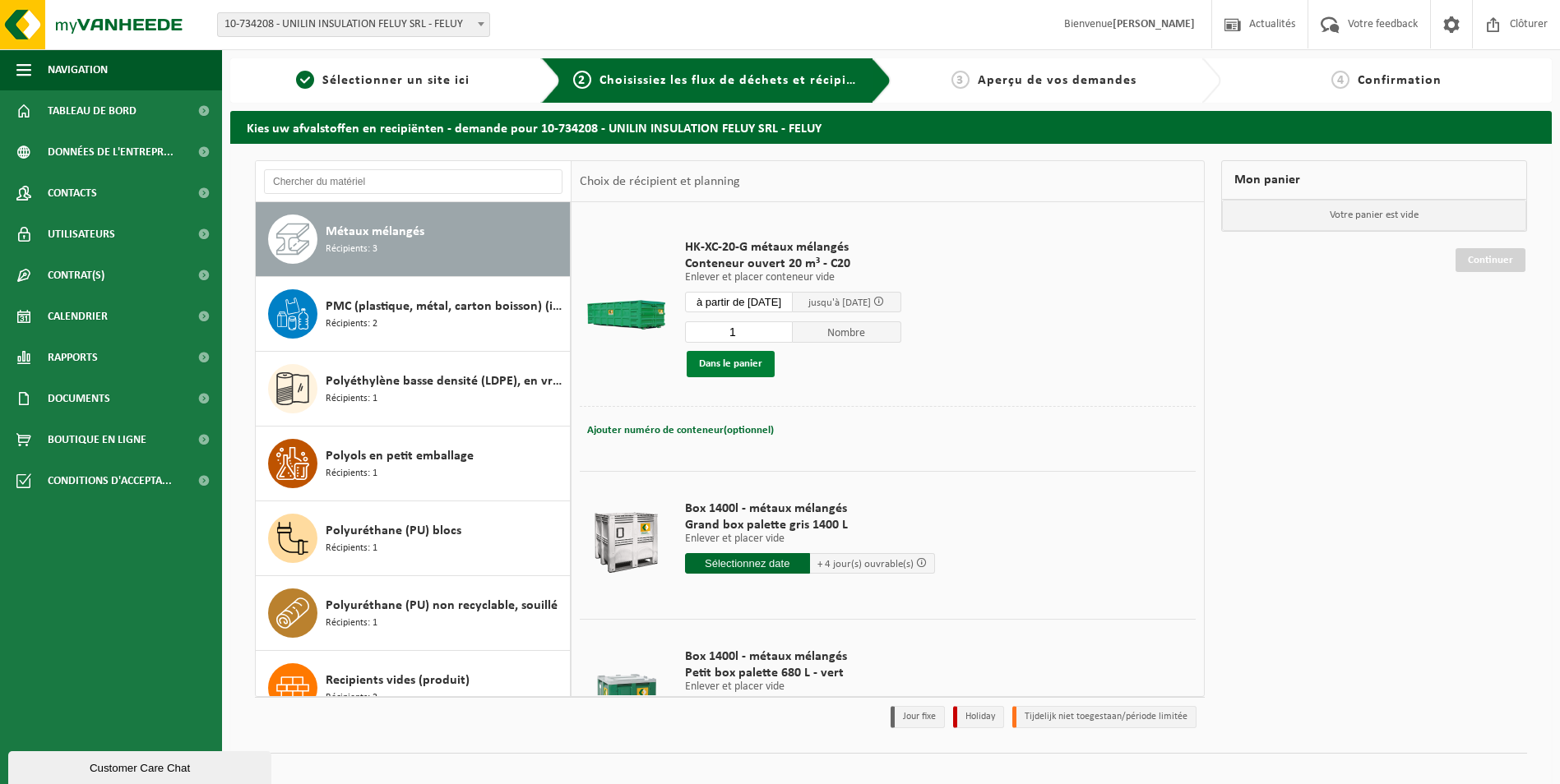
click at [720, 362] on button "Dans le panier" at bounding box center [730, 364] width 88 height 26
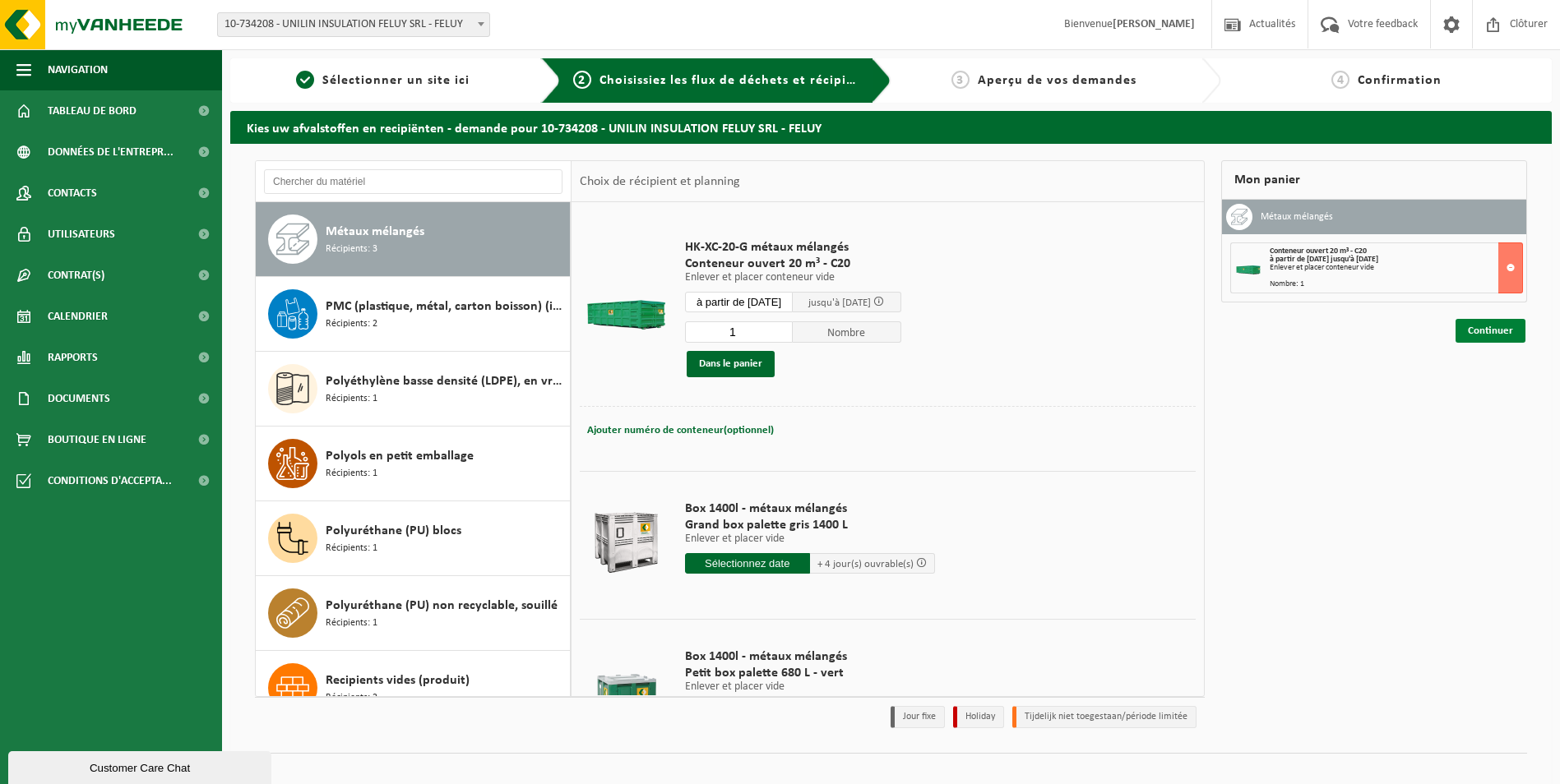
click at [1501, 333] on link "Continuer" at bounding box center [1490, 330] width 70 height 24
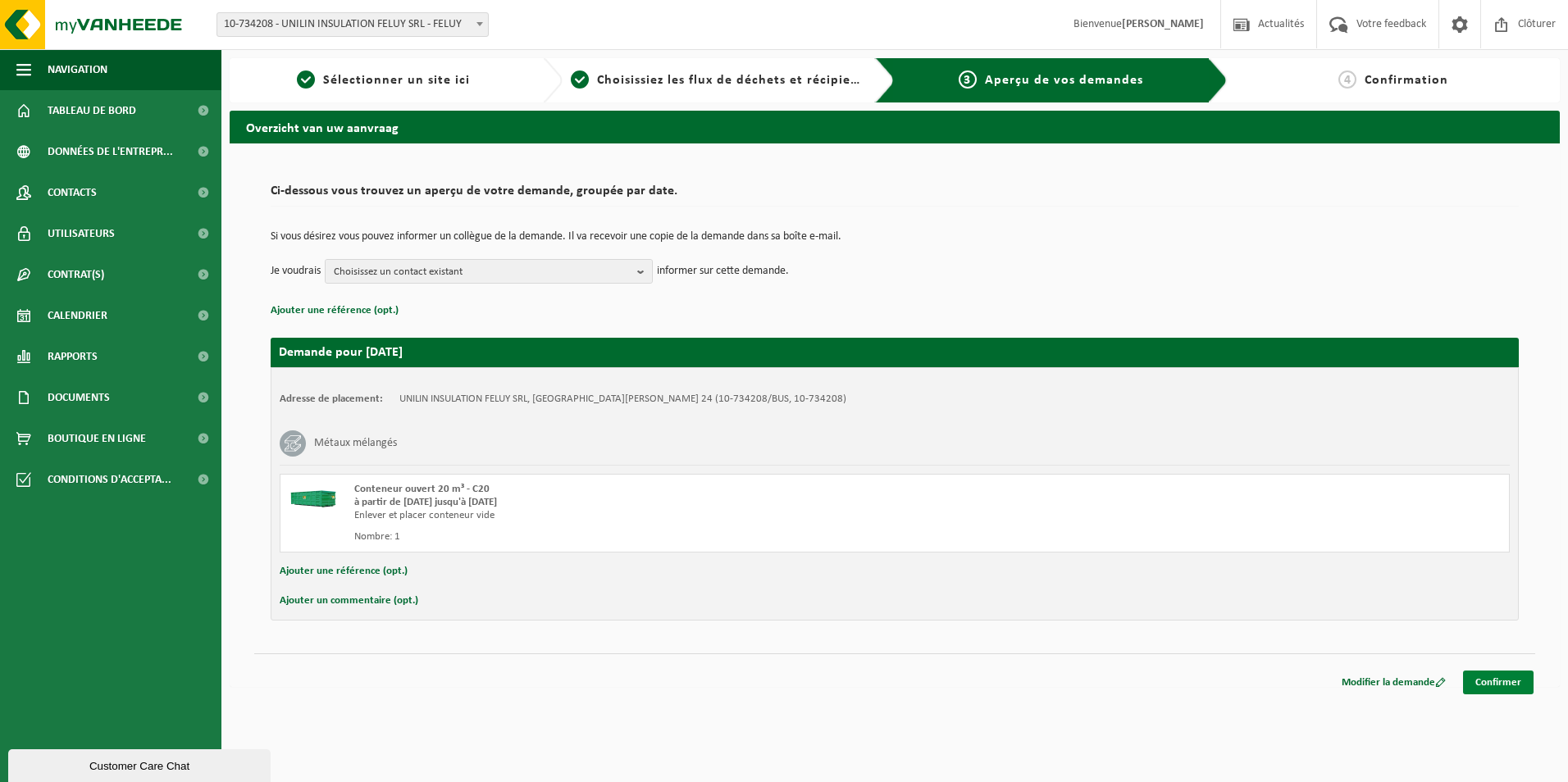
click at [1502, 689] on link "Confirmer" at bounding box center [1498, 682] width 71 height 24
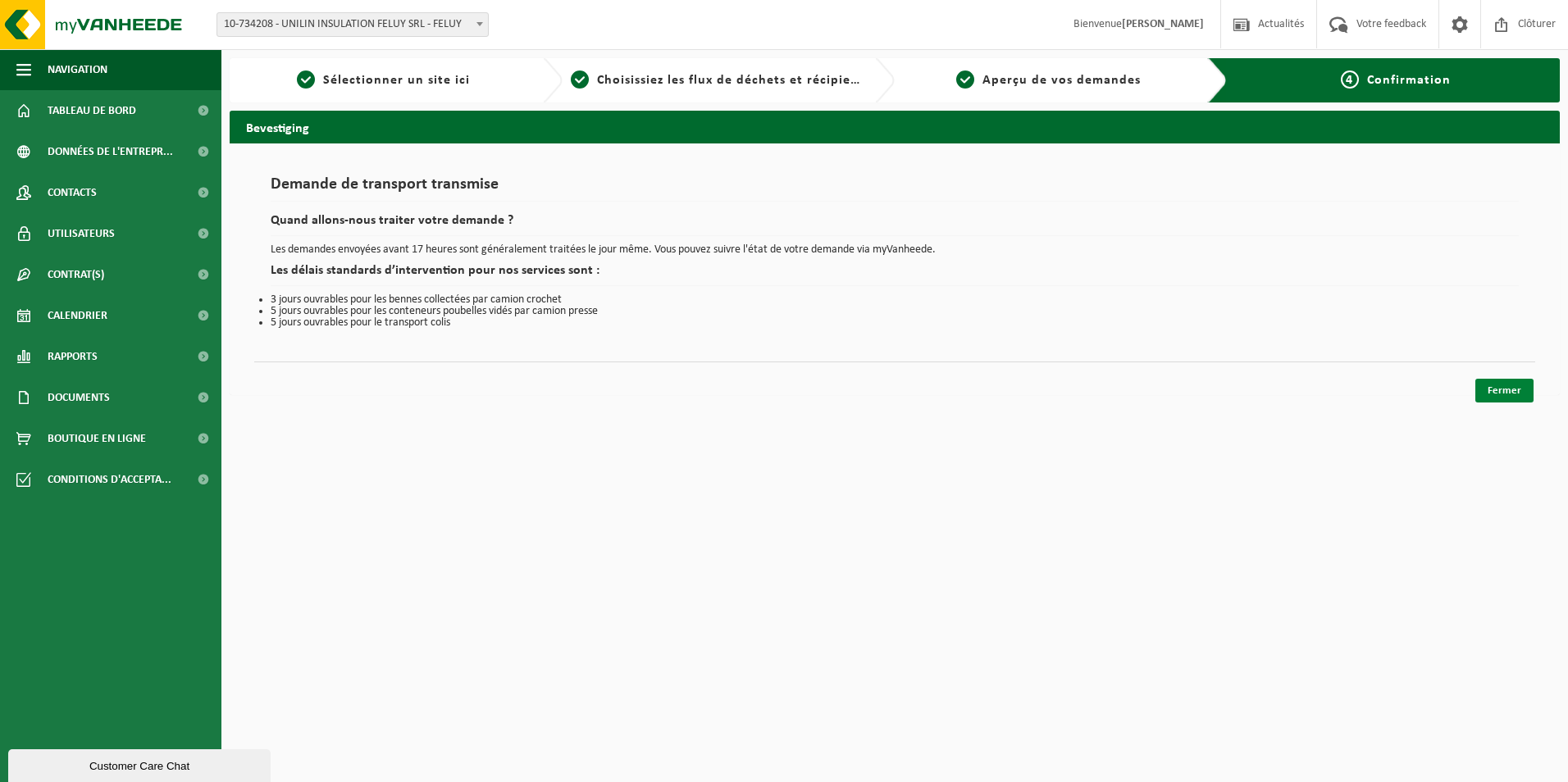
click at [1511, 399] on link "Fermer" at bounding box center [1504, 390] width 58 height 24
